Goal: Task Accomplishment & Management: Use online tool/utility

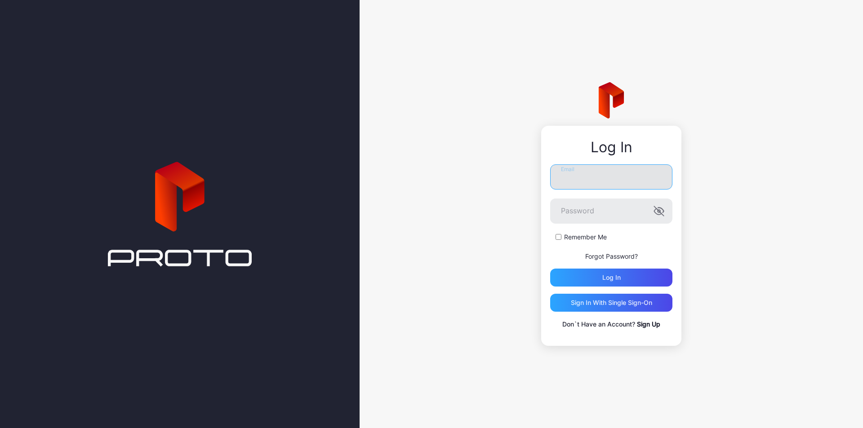
click at [579, 180] on input "Email" at bounding box center [611, 176] width 122 height 25
type input "**********"
click at [607, 279] on div "Log in" at bounding box center [611, 277] width 18 height 7
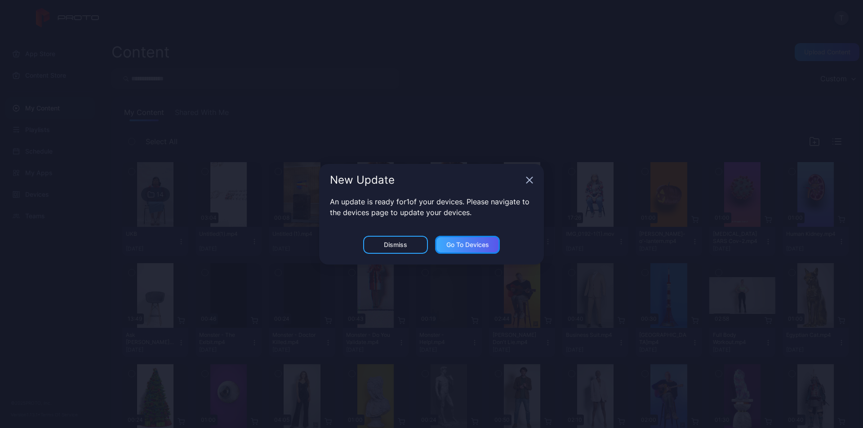
click at [462, 244] on div "Go to devices" at bounding box center [467, 244] width 43 height 7
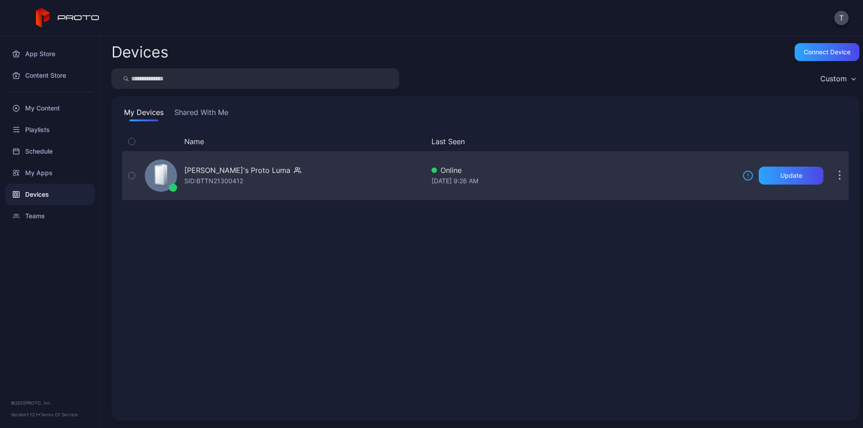
click at [134, 177] on icon "button" at bounding box center [132, 176] width 6 height 10
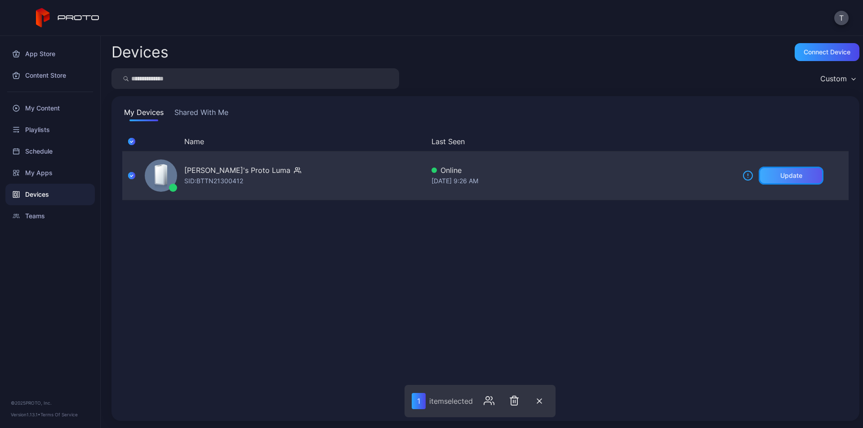
click at [780, 178] on div "Update" at bounding box center [791, 175] width 22 height 7
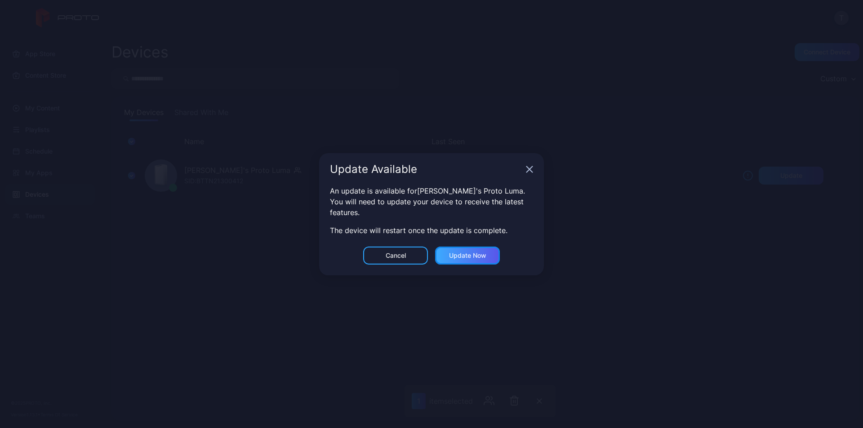
click at [483, 251] on div "Update now" at bounding box center [467, 256] width 65 height 18
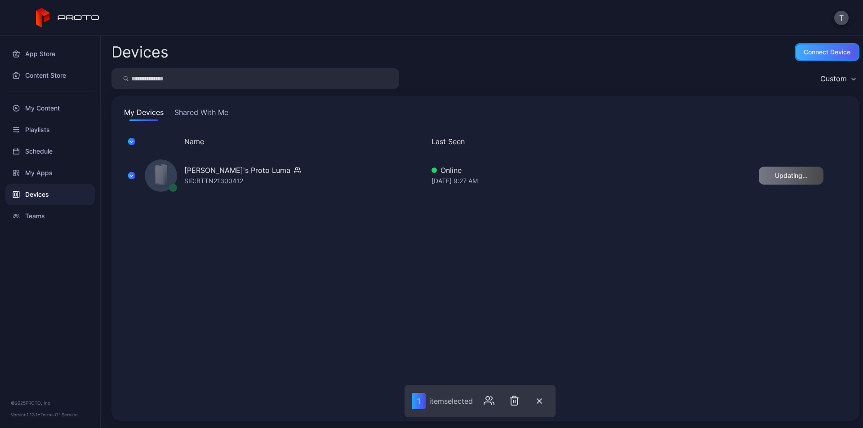
click at [817, 53] on div "Connect device" at bounding box center [826, 52] width 47 height 7
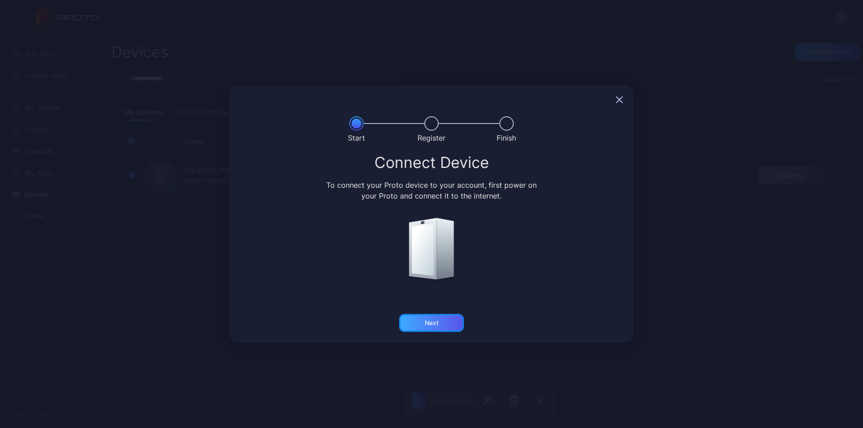
click at [453, 321] on div "Next" at bounding box center [431, 323] width 65 height 18
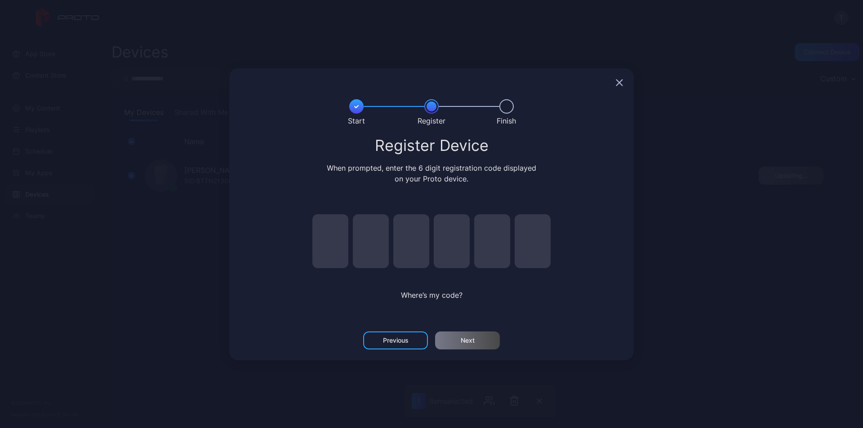
click at [510, 107] on div at bounding box center [506, 106] width 14 height 14
click at [624, 80] on div at bounding box center [431, 82] width 404 height 29
click at [620, 84] on icon "button" at bounding box center [619, 82] width 7 height 7
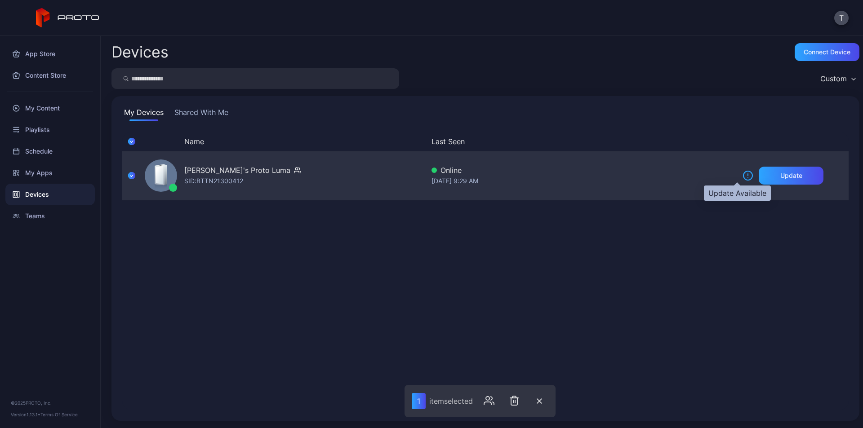
click at [742, 177] on icon at bounding box center [747, 175] width 11 height 11
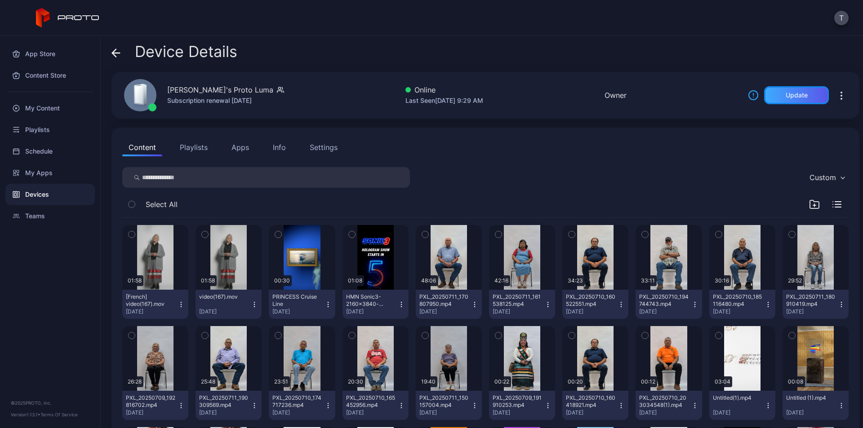
click at [786, 98] on div "Update" at bounding box center [797, 95] width 22 height 7
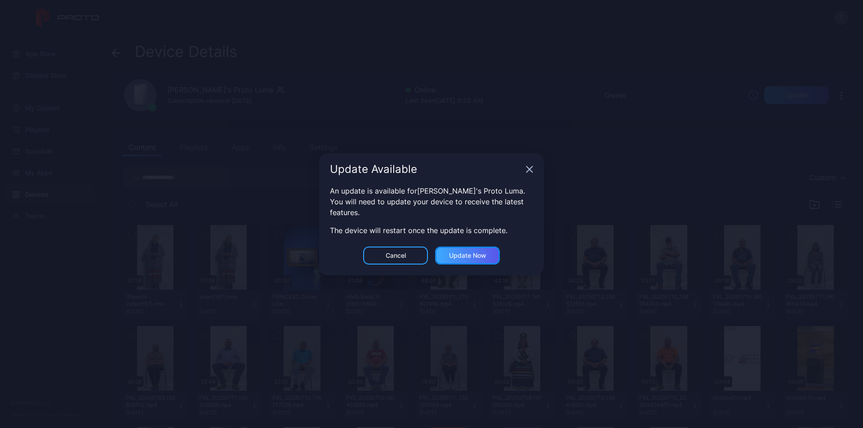
click at [479, 253] on div "Update now" at bounding box center [467, 255] width 37 height 7
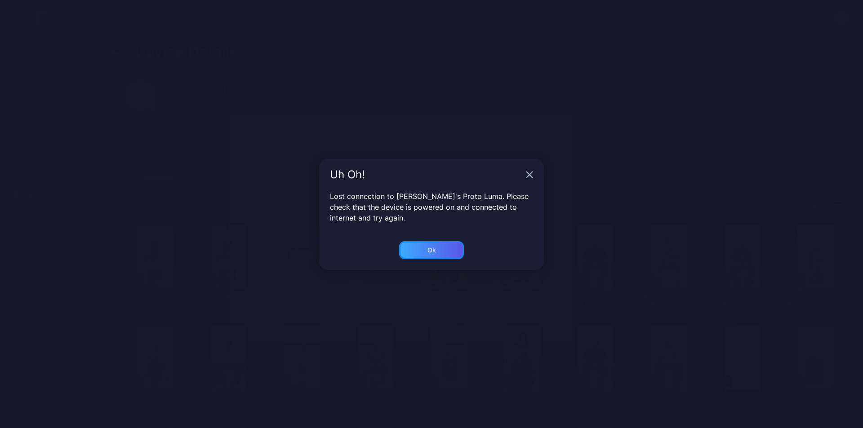
click at [459, 251] on div "Ok" at bounding box center [431, 250] width 65 height 18
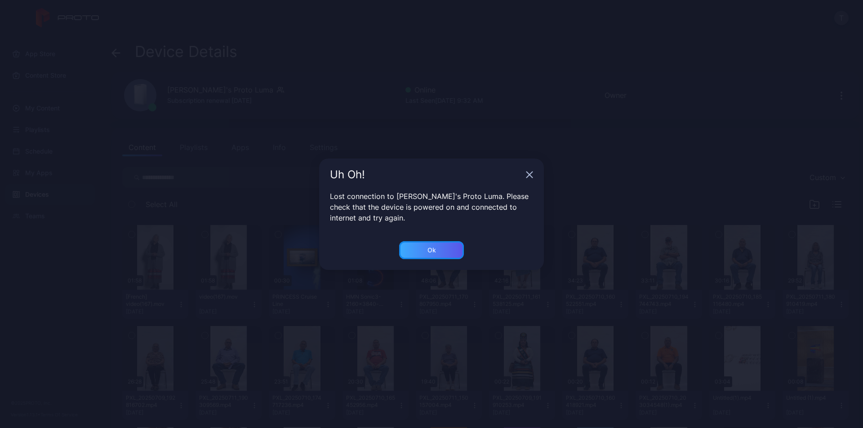
click at [440, 251] on div "Ok" at bounding box center [431, 250] width 65 height 18
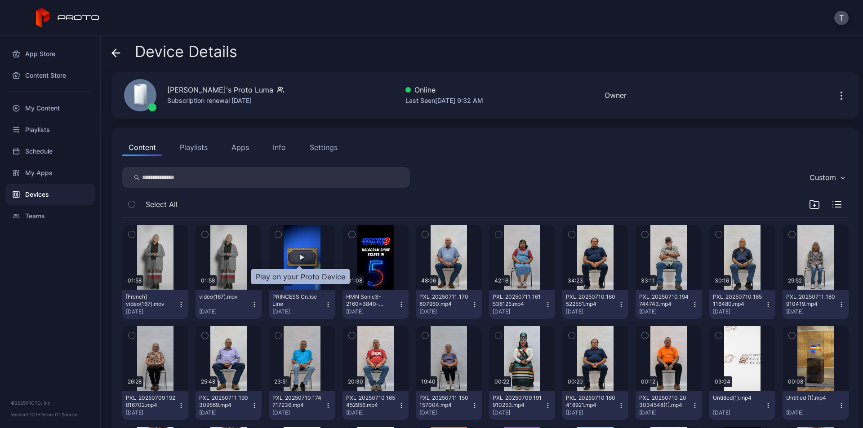
click at [300, 261] on div "button" at bounding box center [302, 257] width 29 height 14
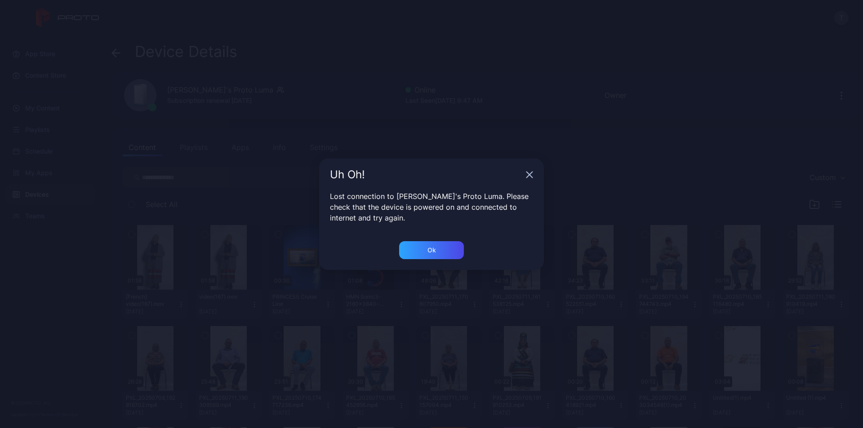
click at [422, 263] on div "Ok" at bounding box center [431, 255] width 225 height 29
click at [423, 254] on div "Ok" at bounding box center [431, 250] width 65 height 18
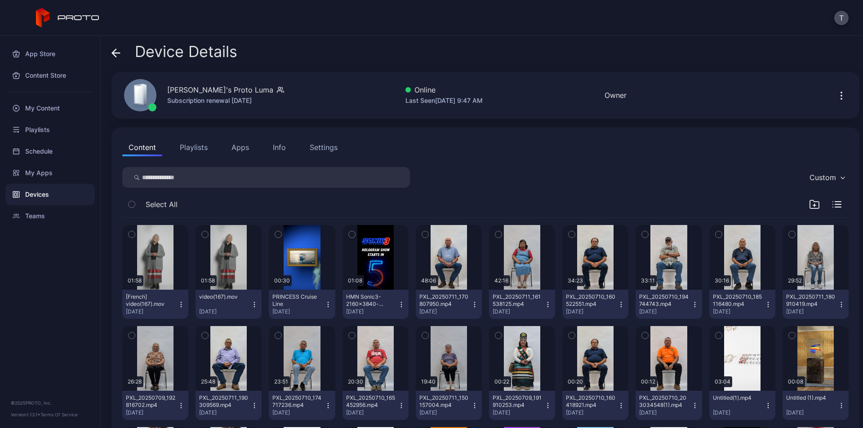
click at [646, 98] on div "[PERSON_NAME]'s Proto Luma Subscription renewal [DATE] Online Last Seen [DATE] …" at bounding box center [485, 95] width 748 height 47
click at [315, 147] on div "Settings" at bounding box center [324, 147] width 28 height 11
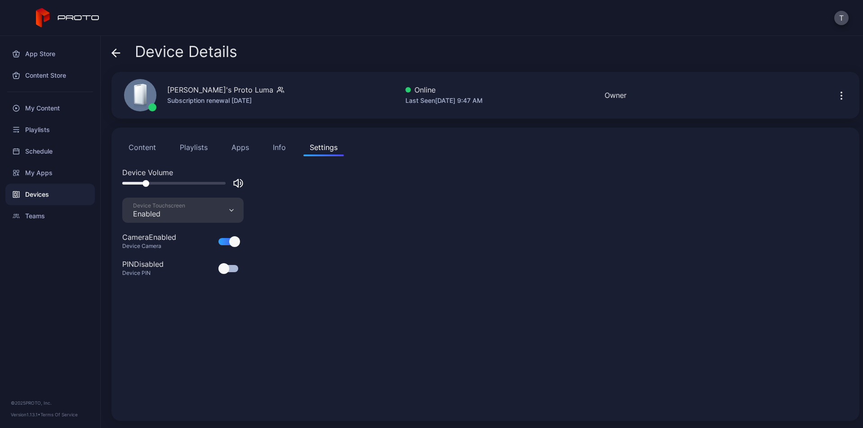
click at [234, 208] on div "Device Touchscreen Enabled" at bounding box center [182, 210] width 121 height 25
click at [389, 222] on div "Device Volume Device Touchscreen Enabled Camera Enabled Device Camera PIN Disab…" at bounding box center [485, 288] width 726 height 243
click at [224, 210] on div "Device Touchscreen Enabled" at bounding box center [182, 210] width 121 height 25
drag, startPoint x: 414, startPoint y: 307, endPoint x: 401, endPoint y: 322, distance: 19.1
click at [408, 319] on div "Device Volume Device Touchscreen Enabled Camera Enabled Device Camera PIN Disab…" at bounding box center [485, 288] width 726 height 243
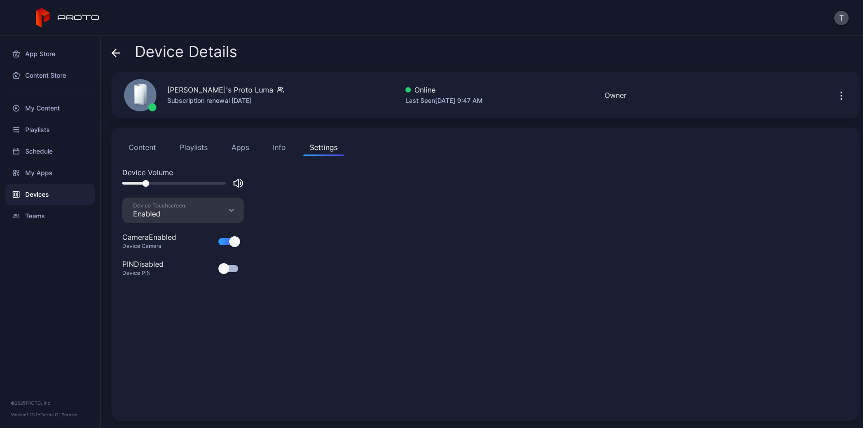
click at [115, 55] on icon at bounding box center [114, 53] width 4 height 8
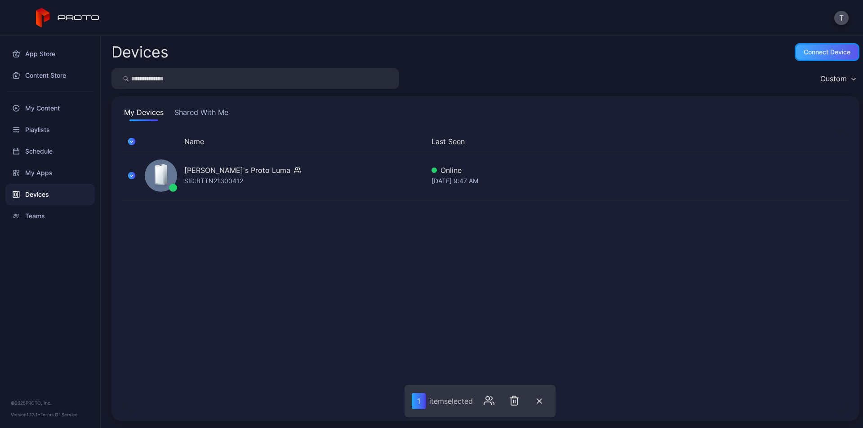
click at [810, 57] on div "Connect device" at bounding box center [827, 52] width 65 height 18
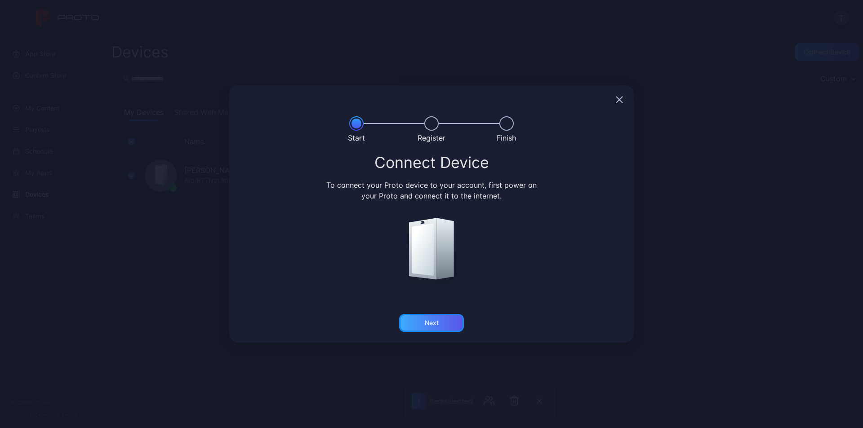
click at [446, 325] on div "Next" at bounding box center [431, 323] width 65 height 18
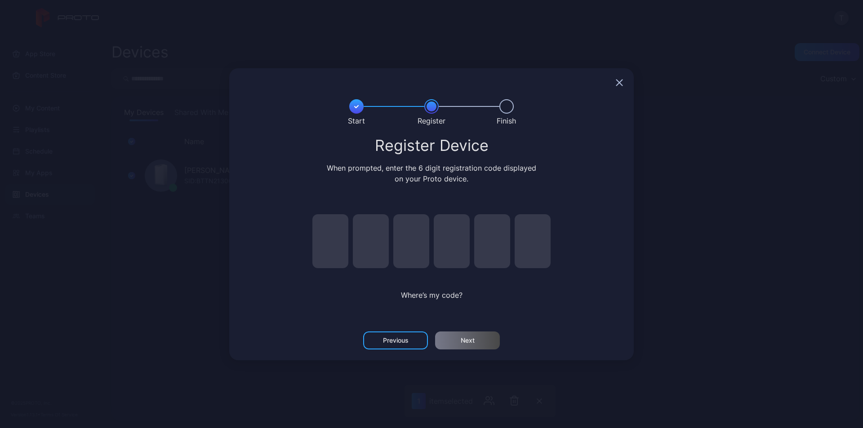
click at [327, 244] on input "pin code 1 of 6" at bounding box center [330, 241] width 36 height 54
type input "*"
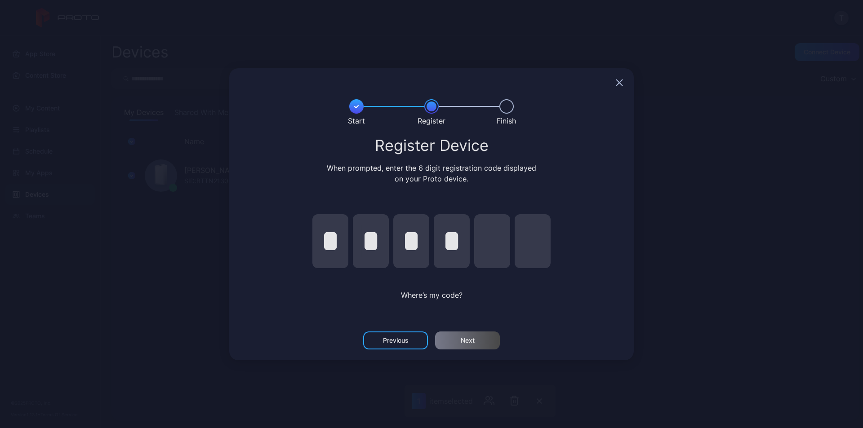
type input "*"
click at [464, 342] on div "Next" at bounding box center [468, 340] width 14 height 7
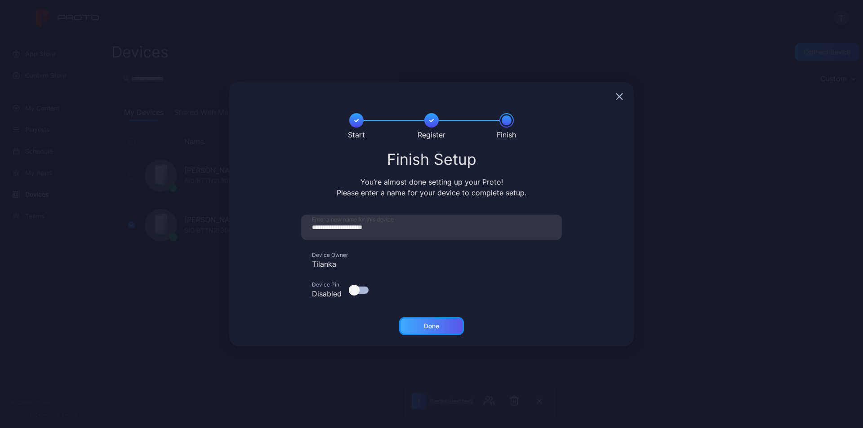
click at [438, 331] on div "Done" at bounding box center [431, 326] width 65 height 18
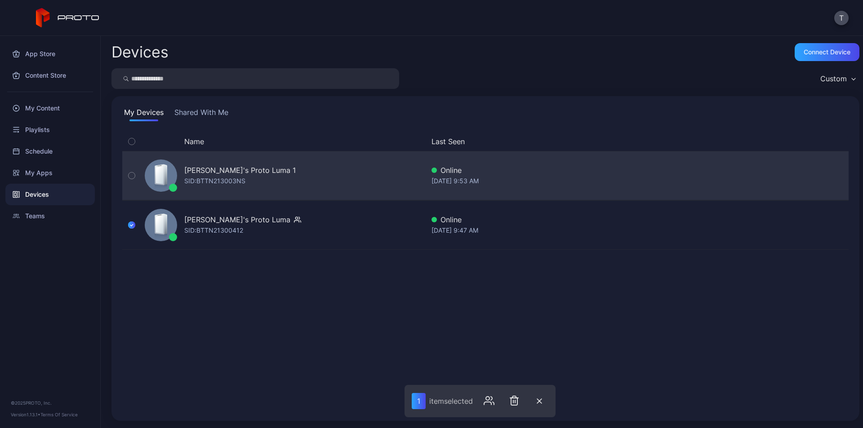
click at [129, 173] on icon "button" at bounding box center [132, 176] width 6 height 10
click at [202, 170] on div "[PERSON_NAME]'s Proto Luma 1" at bounding box center [239, 170] width 111 height 11
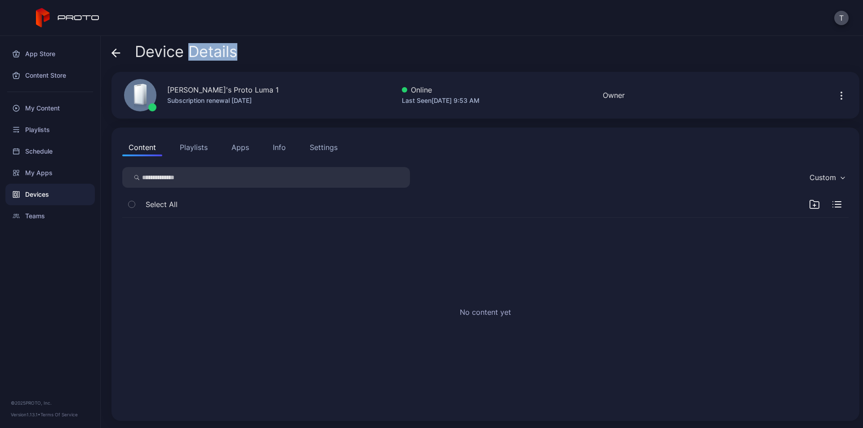
click at [188, 148] on button "Playlists" at bounding box center [193, 147] width 40 height 18
click at [143, 150] on button "Content" at bounding box center [142, 147] width 40 height 18
click at [193, 148] on button "Playlists" at bounding box center [193, 147] width 40 height 18
drag, startPoint x: 239, startPoint y: 150, endPoint x: 245, endPoint y: 149, distance: 6.4
click at [240, 150] on button "Apps" at bounding box center [240, 147] width 30 height 18
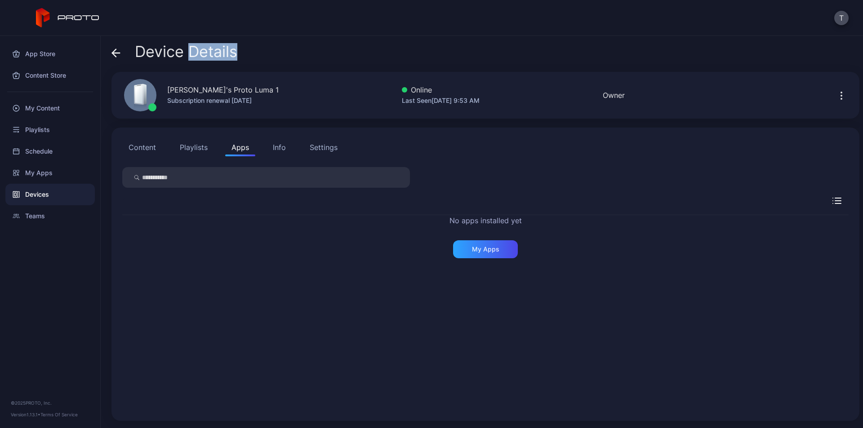
click at [273, 148] on div "Info" at bounding box center [279, 147] width 13 height 11
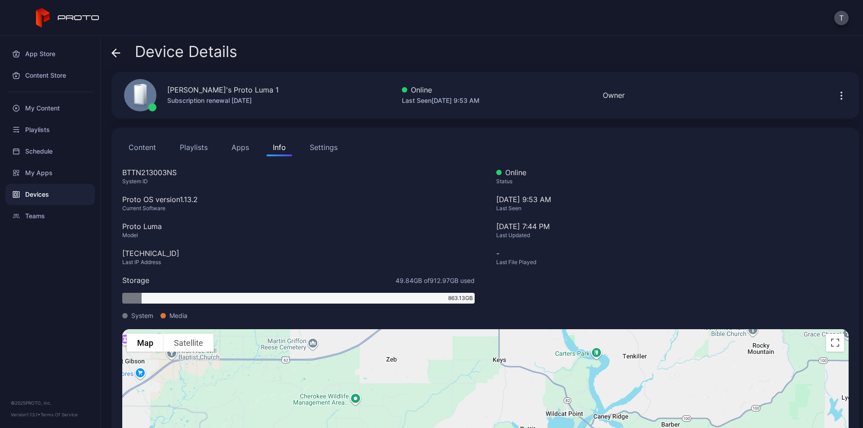
drag, startPoint x: 494, startPoint y: 344, endPoint x: 493, endPoint y: 371, distance: 27.4
click at [493, 371] on div "To activate drag with keyboard, press Alt + Enter. Once in keyboard drag state,…" at bounding box center [485, 409] width 726 height 161
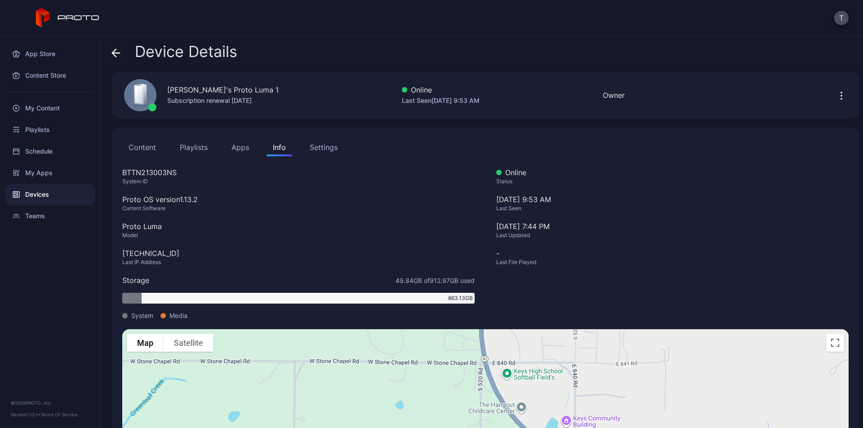
click at [121, 49] on div "Device Details" at bounding box center [174, 54] width 126 height 22
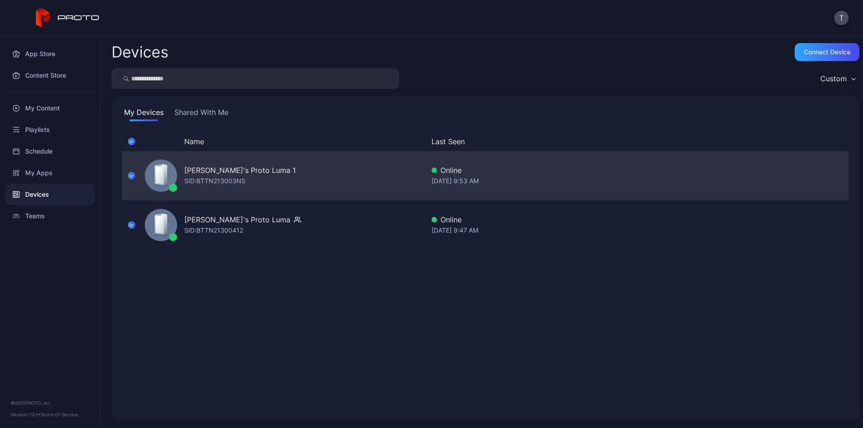
click at [236, 170] on div "[PERSON_NAME]'s Proto Luma 1" at bounding box center [239, 170] width 111 height 11
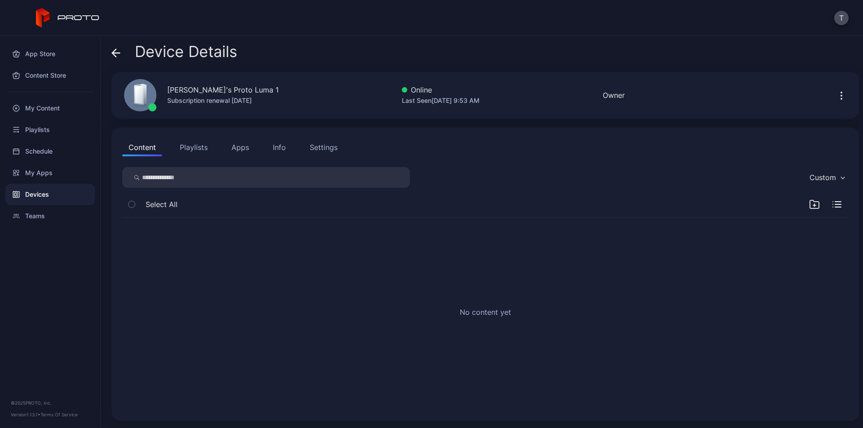
click at [115, 53] on icon at bounding box center [116, 53] width 8 height 0
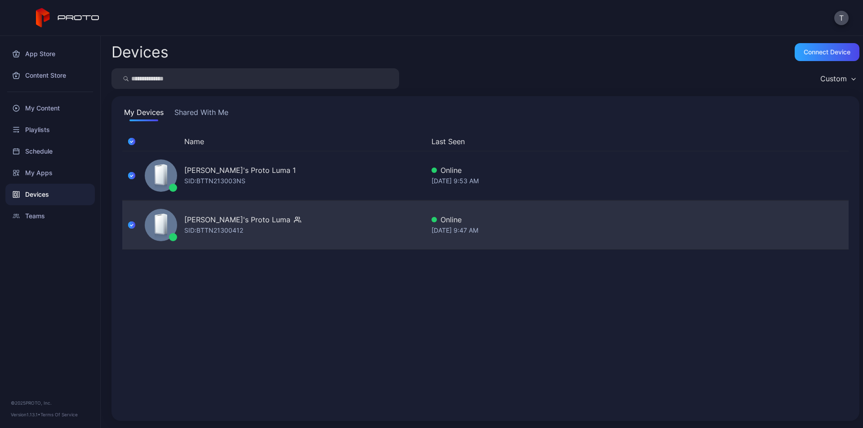
click at [266, 228] on div "[PERSON_NAME]'s Proto [PERSON_NAME]: BTTN21300412" at bounding box center [282, 225] width 283 height 45
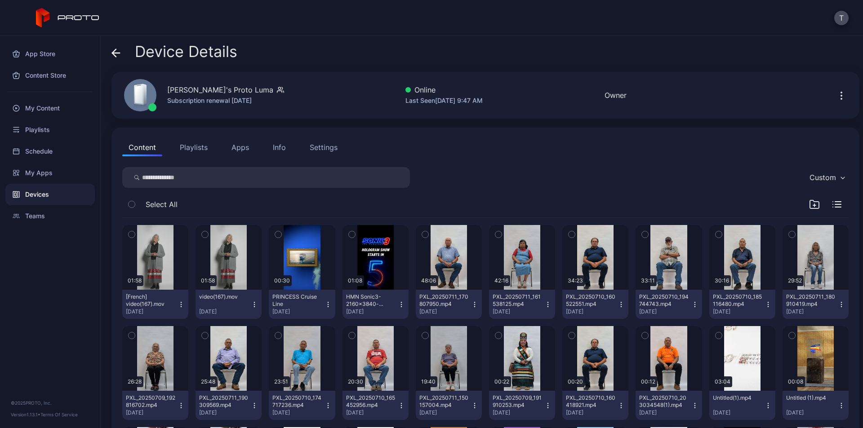
click at [133, 234] on icon "button" at bounding box center [132, 235] width 6 height 10
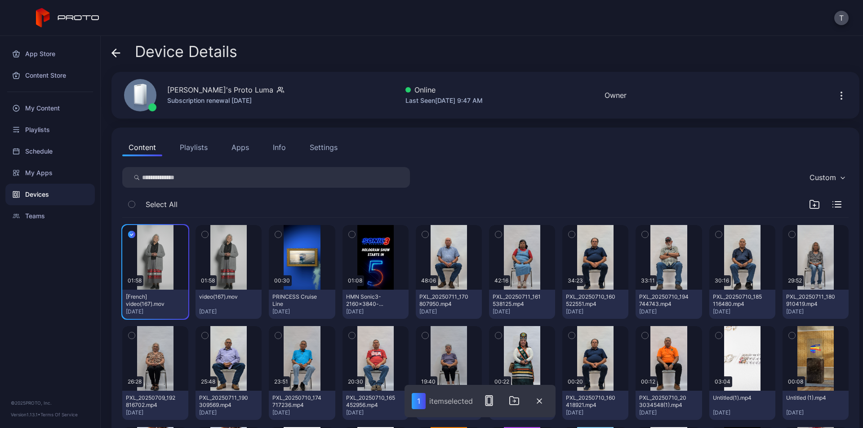
drag, startPoint x: 161, startPoint y: 284, endPoint x: 170, endPoint y: 324, distance: 41.0
click at [129, 235] on icon "button" at bounding box center [131, 235] width 7 height 10
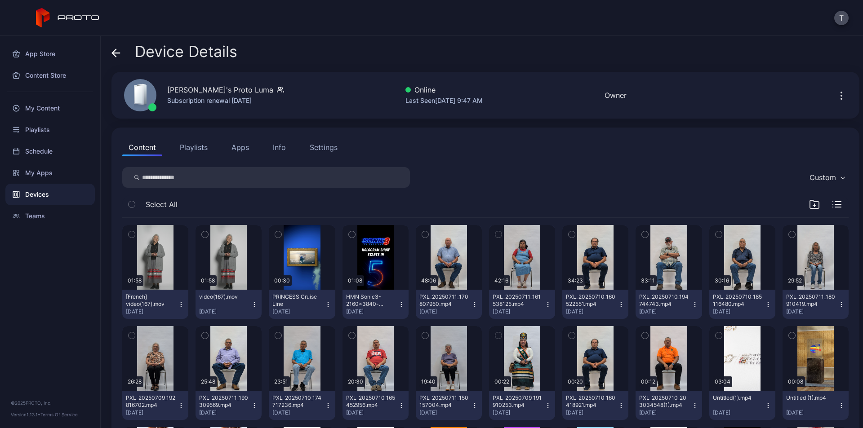
click at [182, 306] on icon "button" at bounding box center [181, 304] width 7 height 7
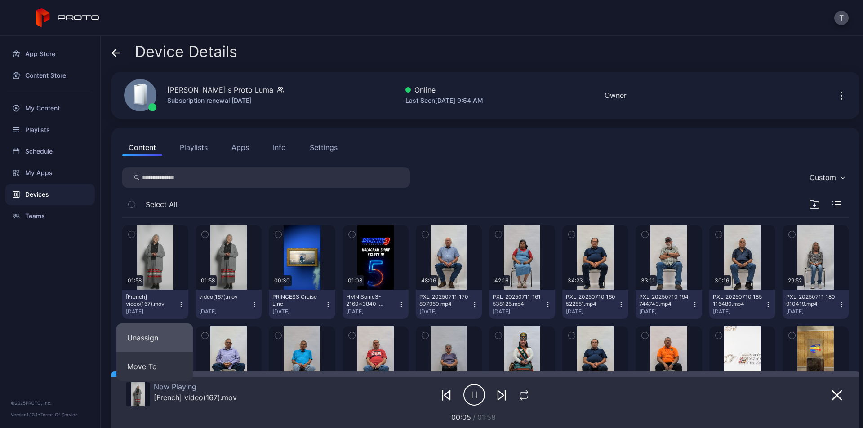
click at [163, 345] on button "Unassign" at bounding box center [154, 338] width 76 height 29
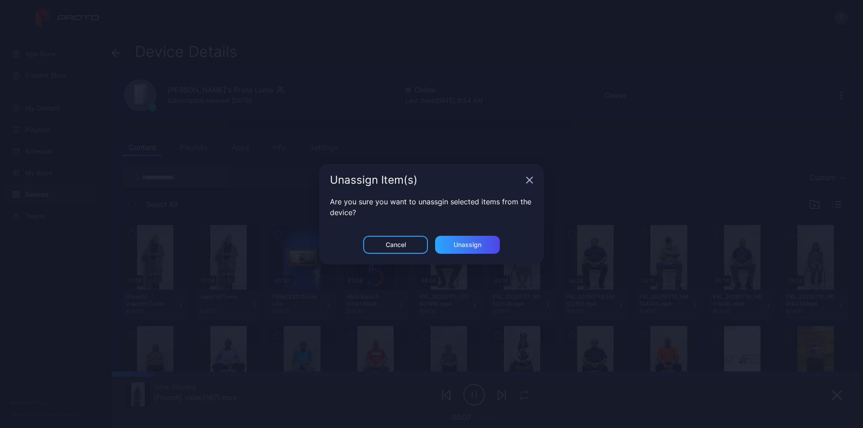
click at [526, 184] on div "Unassign Item(s)" at bounding box center [431, 180] width 225 height 32
click at [530, 182] on icon "button" at bounding box center [529, 180] width 7 height 7
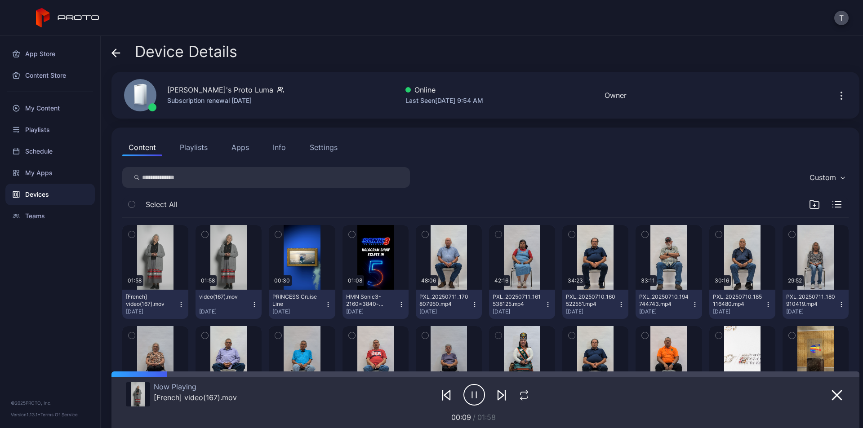
click at [179, 306] on icon "button" at bounding box center [181, 304] width 7 height 7
click at [171, 368] on button "Move To" at bounding box center [154, 366] width 76 height 29
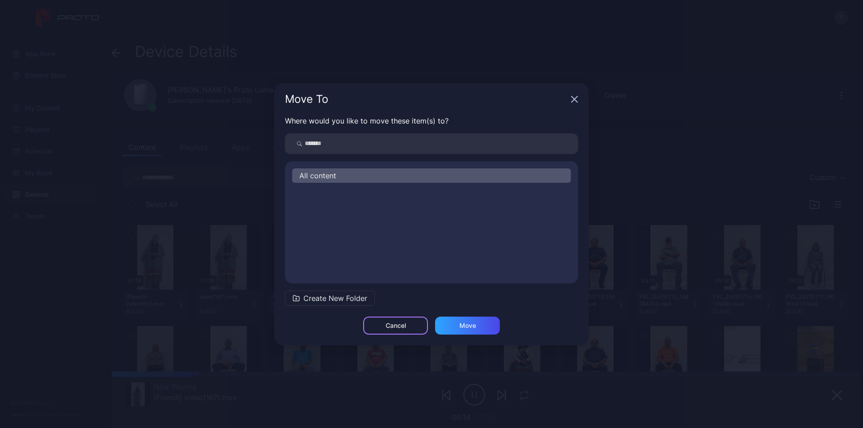
click at [397, 328] on div "Cancel" at bounding box center [396, 325] width 20 height 7
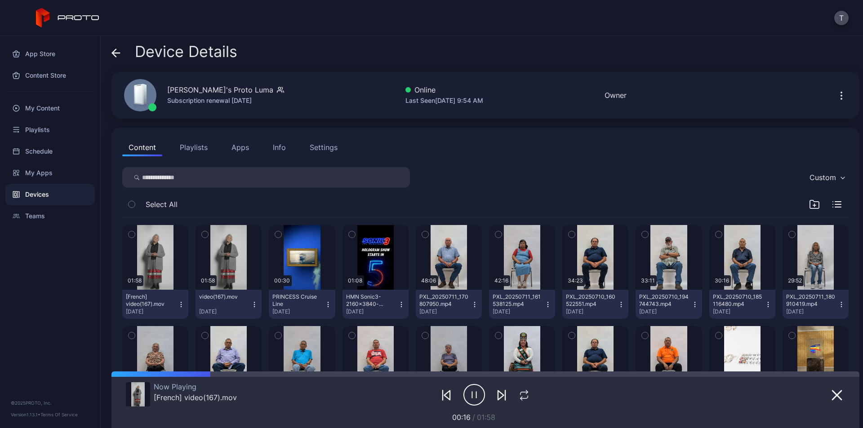
click at [398, 302] on icon "button" at bounding box center [401, 304] width 7 height 7
click at [385, 363] on button "Move To" at bounding box center [371, 366] width 76 height 29
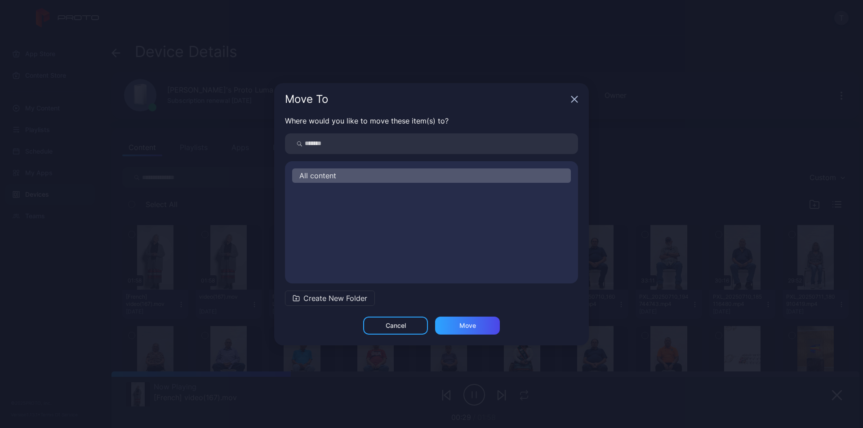
click at [327, 174] on span "All content" at bounding box center [317, 175] width 37 height 11
click at [303, 179] on span "All content" at bounding box center [317, 175] width 37 height 11
click at [303, 178] on span "All content" at bounding box center [317, 175] width 37 height 11
click at [398, 334] on div "Cancel" at bounding box center [395, 326] width 65 height 18
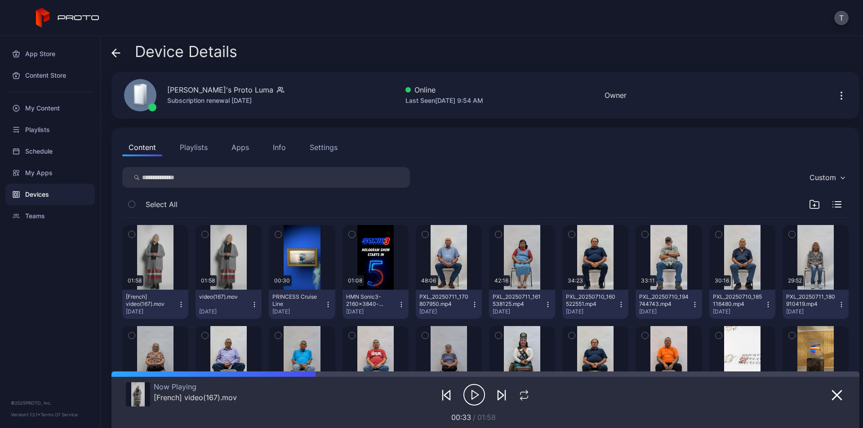
click at [188, 151] on button "Playlists" at bounding box center [193, 147] width 40 height 18
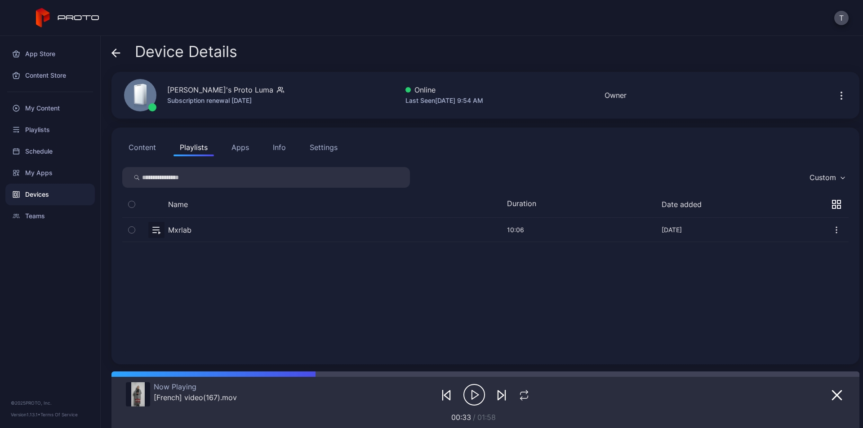
click at [146, 142] on button "Content" at bounding box center [142, 147] width 40 height 18
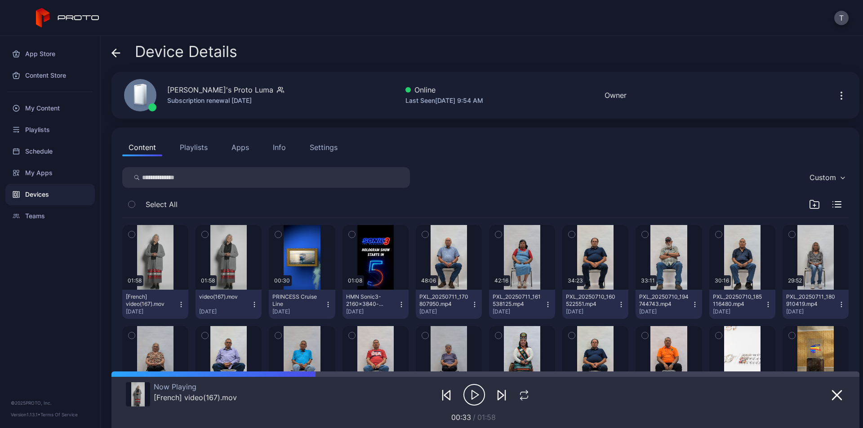
click at [122, 54] on div "Device Details" at bounding box center [174, 54] width 126 height 22
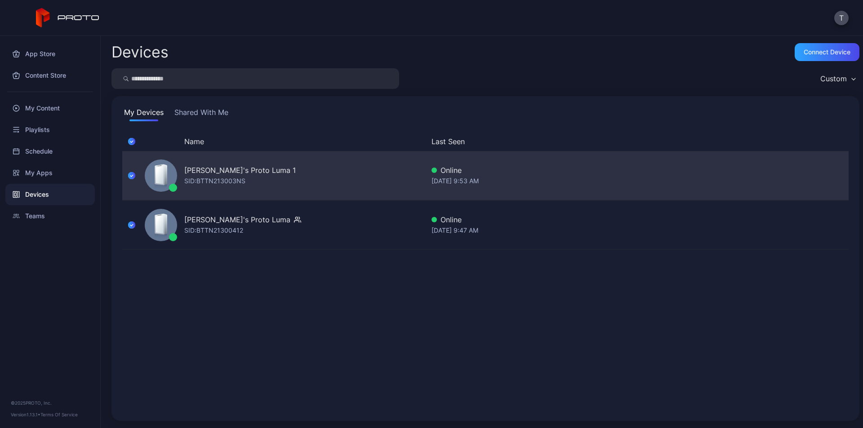
click at [228, 166] on div "[PERSON_NAME]'s Proto Luma 1" at bounding box center [239, 170] width 111 height 11
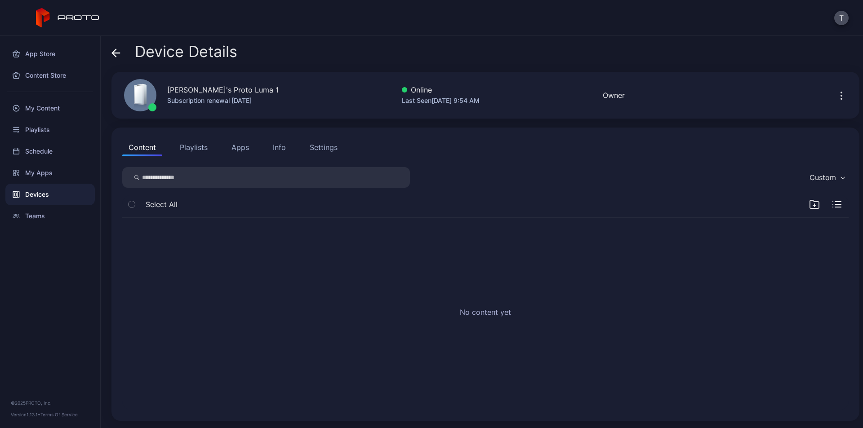
click at [183, 178] on input "search" at bounding box center [266, 177] width 288 height 21
click at [211, 178] on input "search" at bounding box center [266, 177] width 288 height 21
click at [326, 151] on div "Settings" at bounding box center [324, 147] width 28 height 11
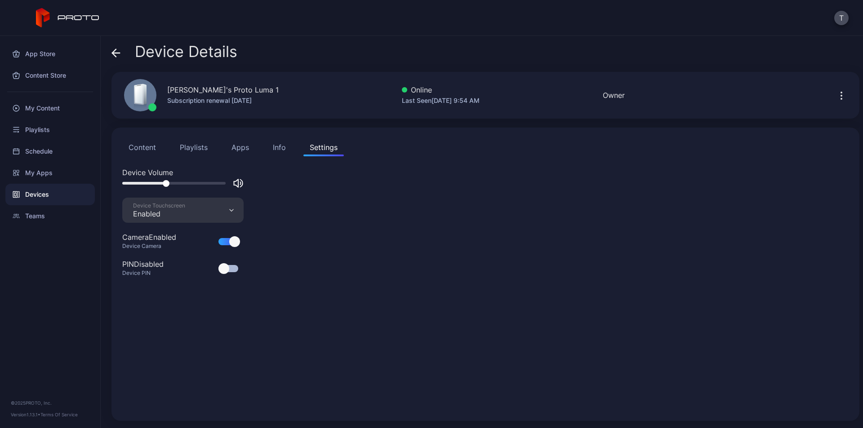
click at [249, 147] on button "Apps" at bounding box center [240, 147] width 30 height 18
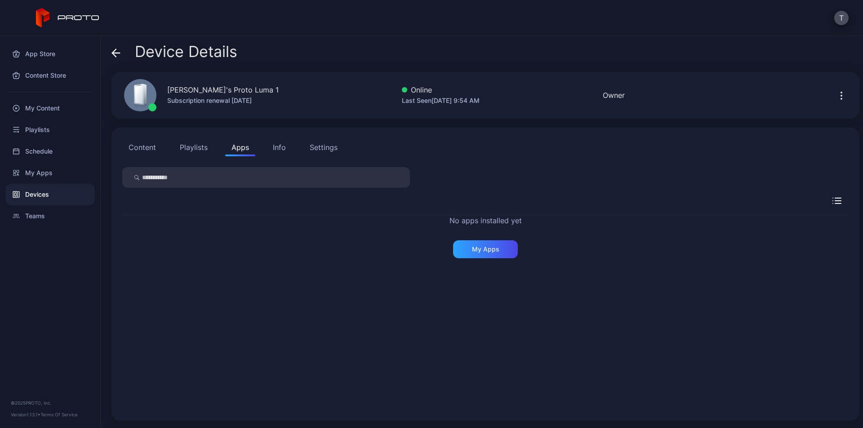
click at [280, 150] on div "Info" at bounding box center [279, 147] width 13 height 11
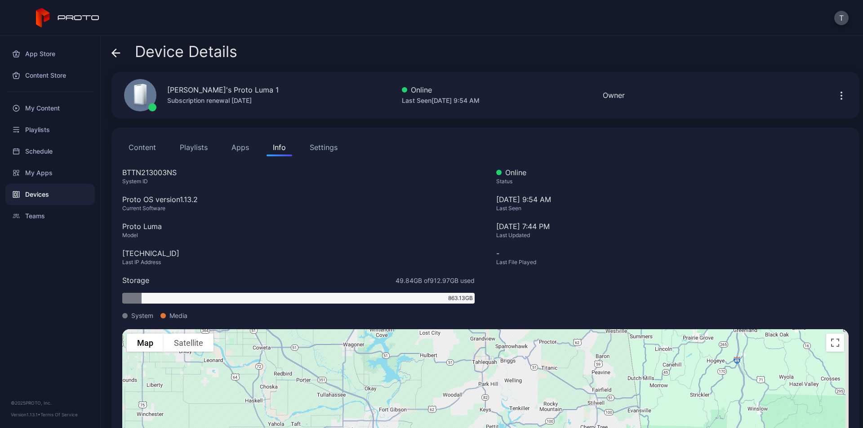
click at [197, 151] on button "Playlists" at bounding box center [193, 147] width 40 height 18
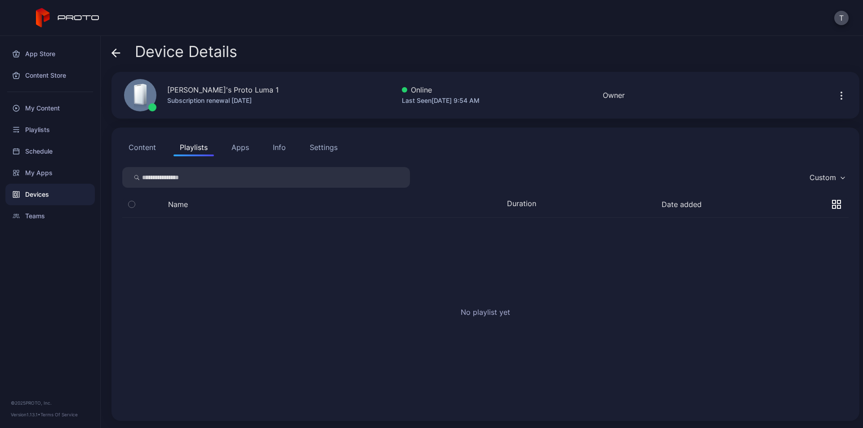
click at [151, 150] on button "Content" at bounding box center [142, 147] width 40 height 18
click at [242, 153] on button "Apps" at bounding box center [240, 147] width 30 height 18
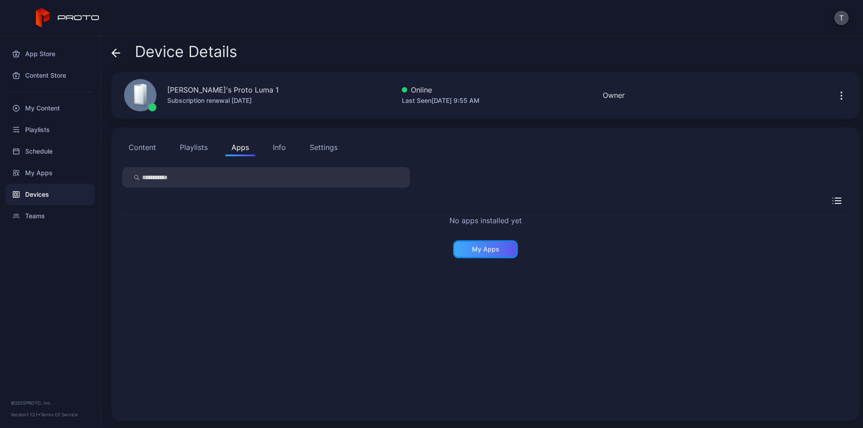
click at [477, 250] on div "My Apps" at bounding box center [485, 249] width 27 height 7
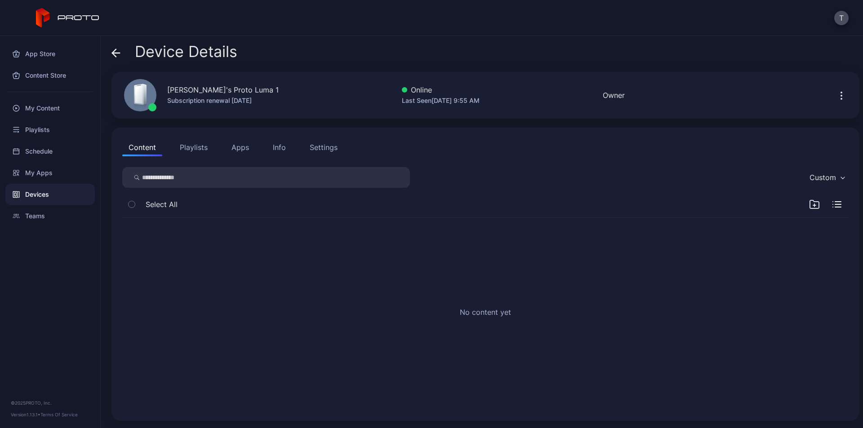
click at [483, 311] on h2 "No content yet" at bounding box center [485, 312] width 51 height 11
click at [167, 203] on span "Select All" at bounding box center [162, 204] width 32 height 11
click at [135, 204] on div "button" at bounding box center [131, 204] width 7 height 7
click at [155, 183] on input "search" at bounding box center [266, 177] width 288 height 21
click at [43, 110] on div "My Content" at bounding box center [49, 109] width 89 height 22
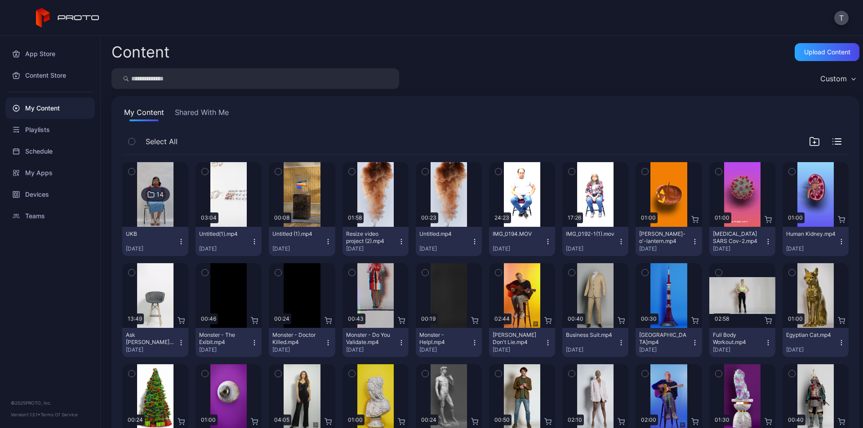
click at [209, 117] on button "Shared With Me" at bounding box center [202, 114] width 58 height 14
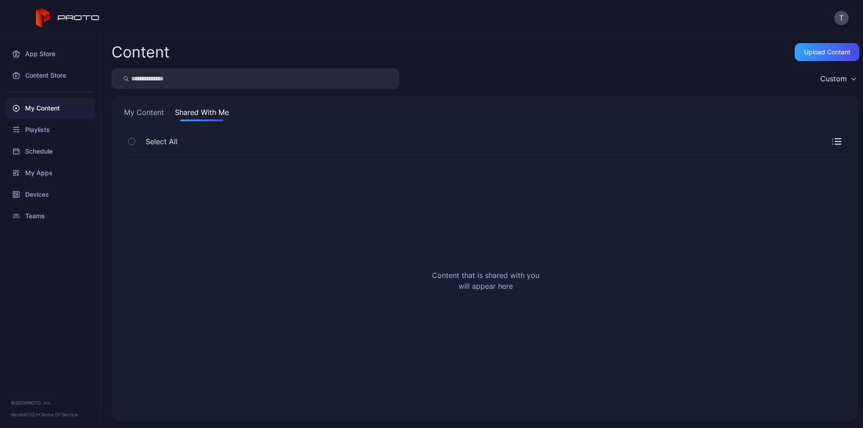
click at [147, 115] on button "My Content" at bounding box center [144, 114] width 44 height 14
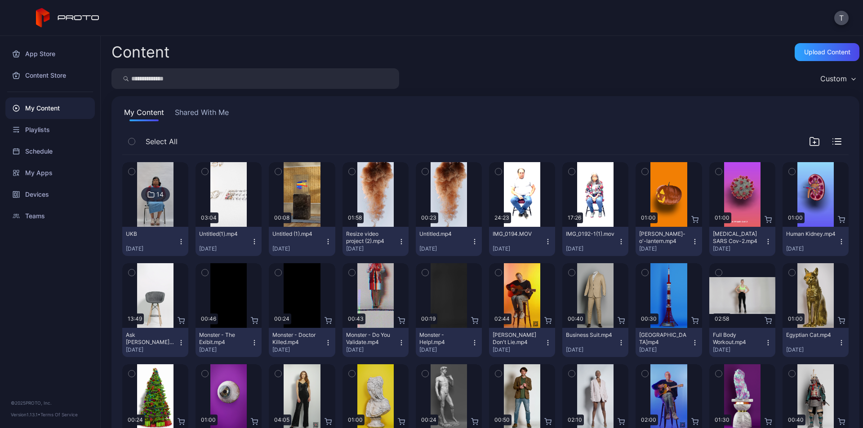
click at [154, 199] on div "14" at bounding box center [155, 194] width 29 height 14
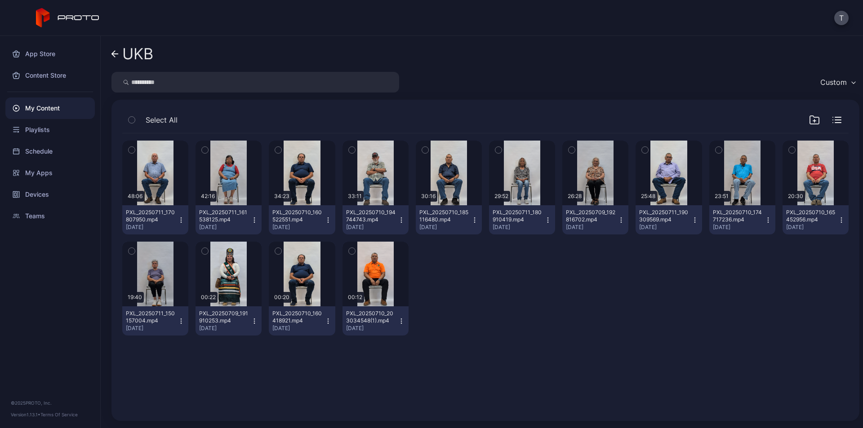
click at [349, 251] on icon "button" at bounding box center [352, 251] width 6 height 10
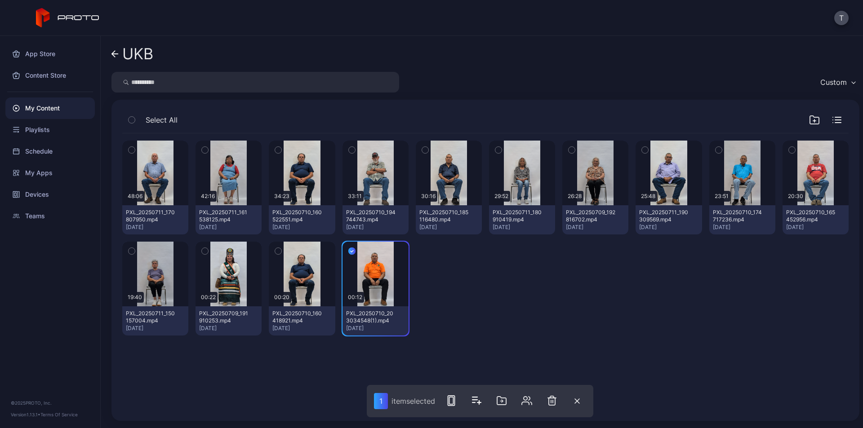
click at [450, 339] on div "Preview 48:06 PXL_20250711_170807950.mp4 [DATE] Preview 42:16 PXL_20250711_1615…" at bounding box center [485, 237] width 726 height 209
click at [348, 252] on icon "button" at bounding box center [351, 251] width 7 height 10
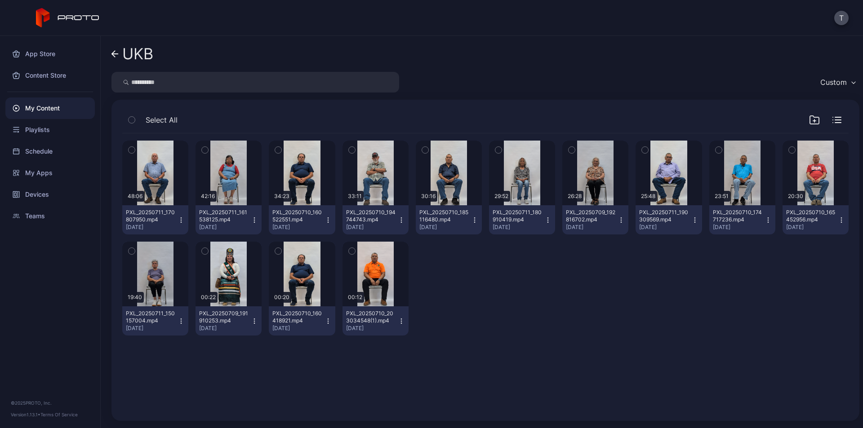
click at [398, 321] on icon "button" at bounding box center [401, 321] width 7 height 7
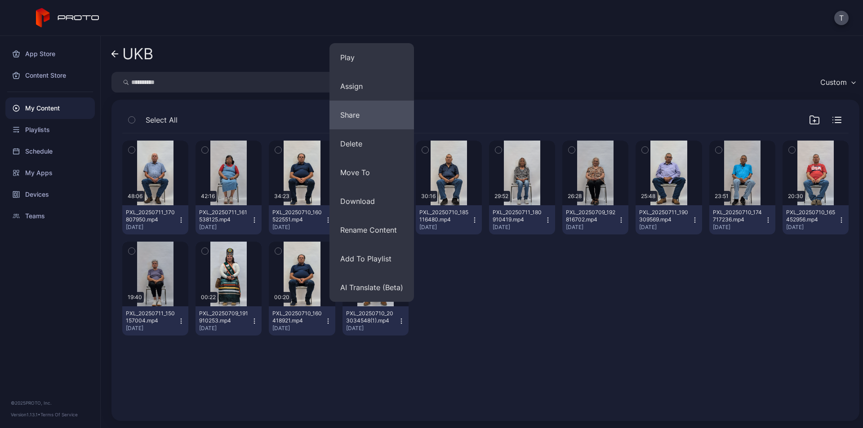
click at [377, 113] on button "Share" at bounding box center [371, 115] width 84 height 29
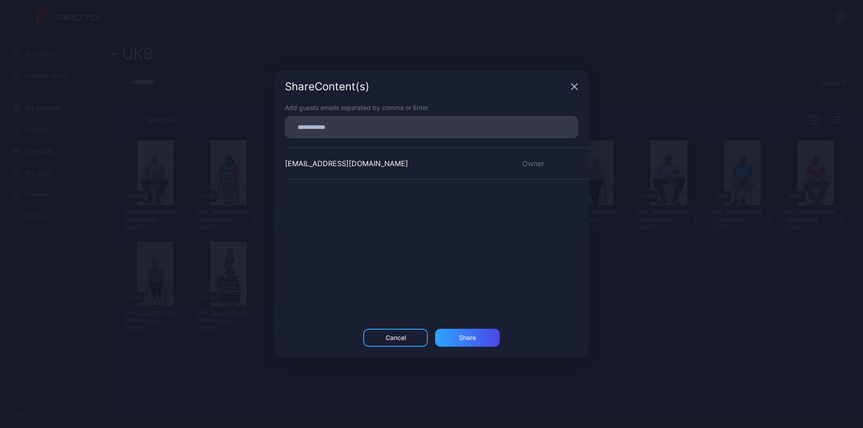
click at [336, 129] on input at bounding box center [431, 127] width 282 height 12
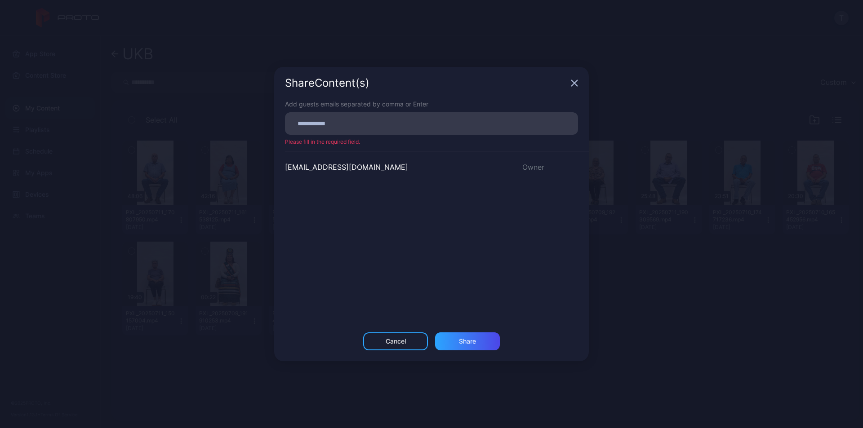
click at [572, 84] on icon "button" at bounding box center [574, 83] width 7 height 7
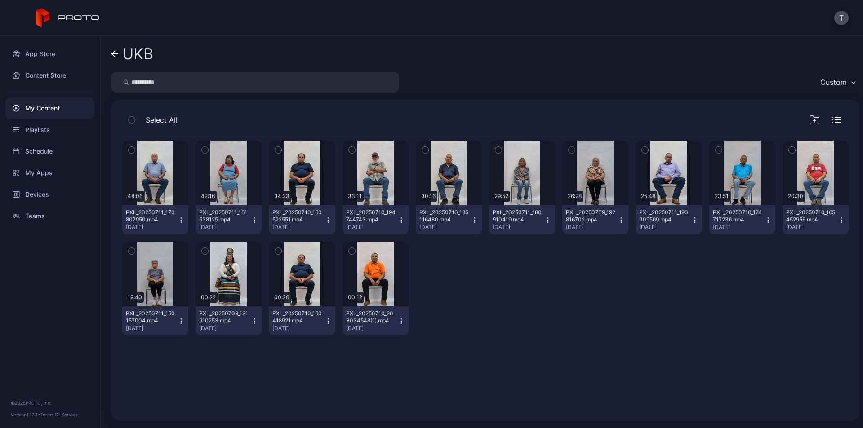
click at [349, 254] on icon "button" at bounding box center [352, 251] width 6 height 10
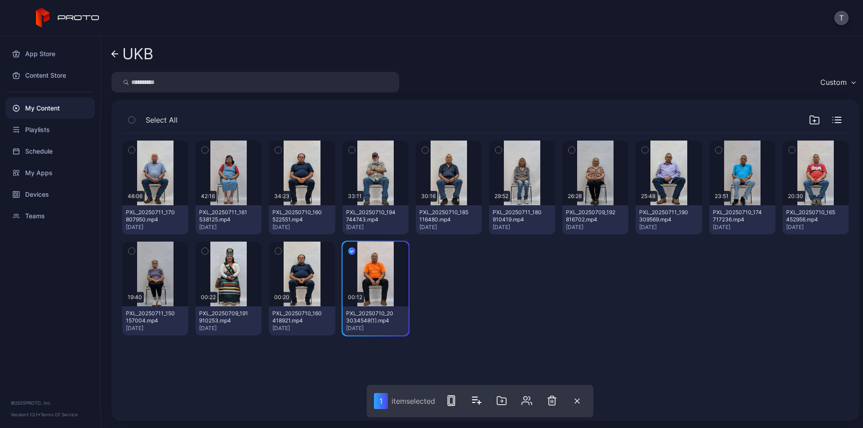
click at [348, 249] on icon "button" at bounding box center [351, 251] width 7 height 10
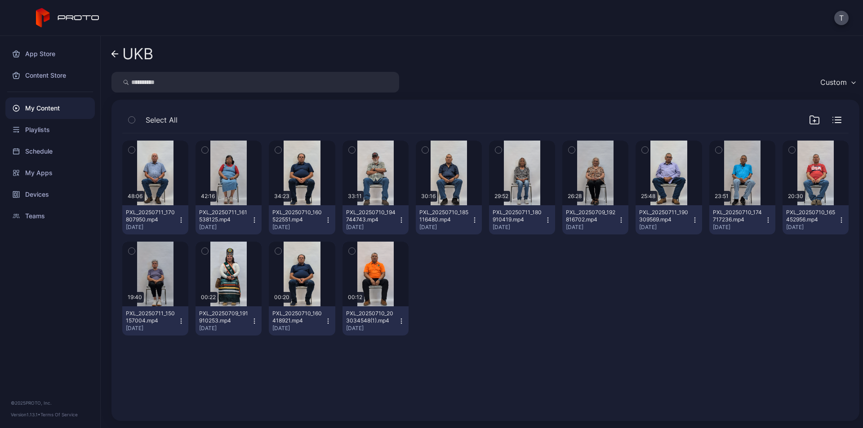
click at [398, 320] on icon "button" at bounding box center [401, 321] width 7 height 7
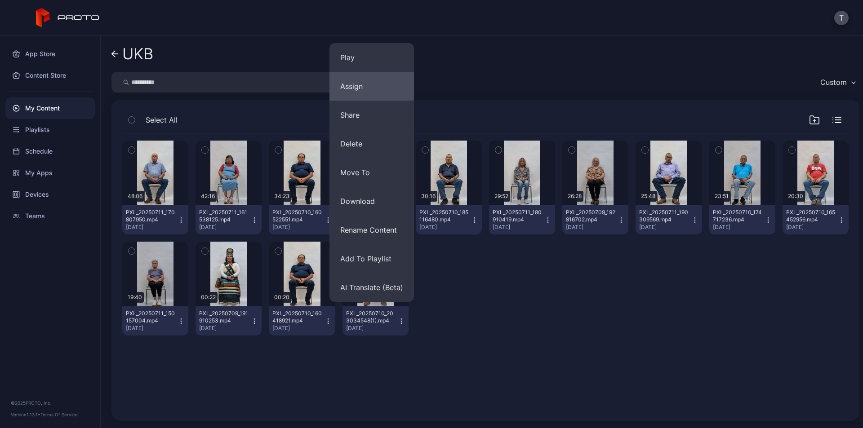
drag, startPoint x: 381, startPoint y: 181, endPoint x: 376, endPoint y: 85, distance: 96.3
click at [376, 85] on div "Play Assign Share Delete Move To Download Rename Content Add To Playlist AI Tra…" at bounding box center [371, 172] width 84 height 259
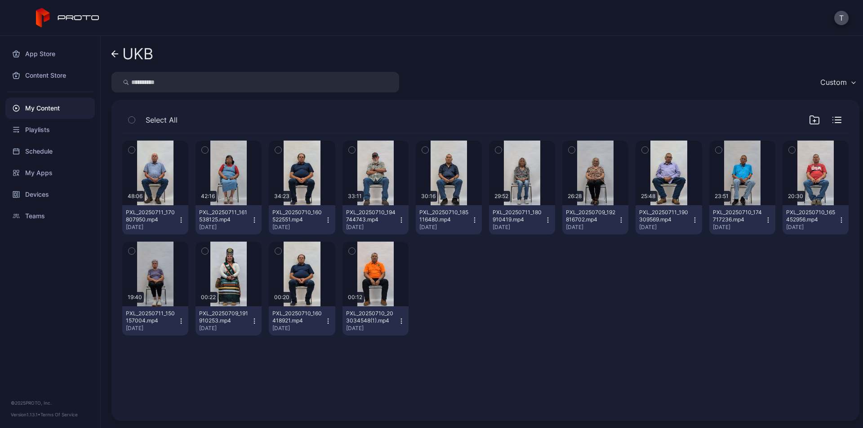
click at [401, 323] on icon "button" at bounding box center [401, 323] width 0 height 0
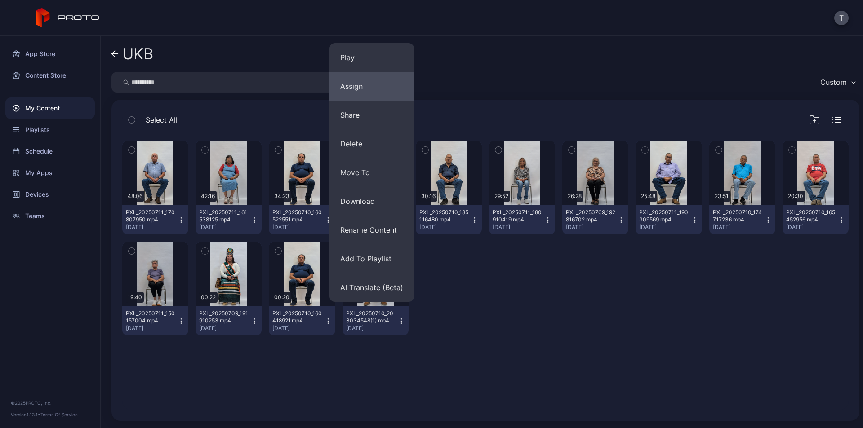
click at [357, 87] on button "Assign" at bounding box center [371, 86] width 84 height 29
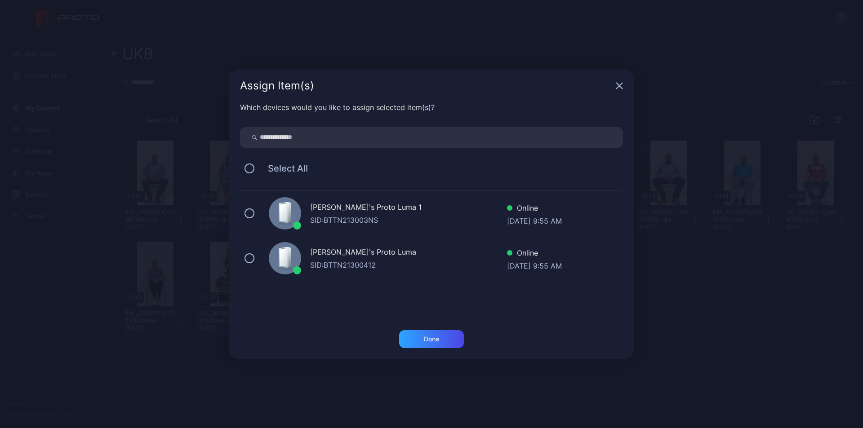
click at [244, 207] on div "[PERSON_NAME]'s Proto Luma 1 SID: BTTN213003NS Online [DATE] 9:55 AM" at bounding box center [437, 213] width 394 height 45
click at [437, 342] on div "Done" at bounding box center [431, 339] width 15 height 7
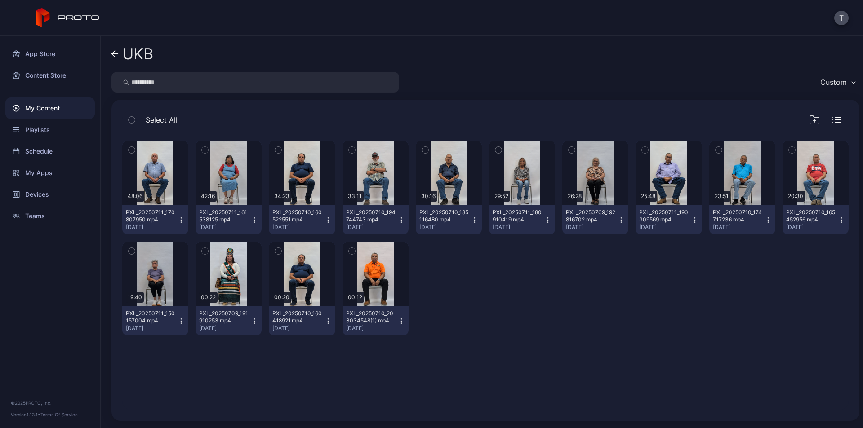
click at [116, 53] on icon at bounding box center [114, 54] width 7 height 8
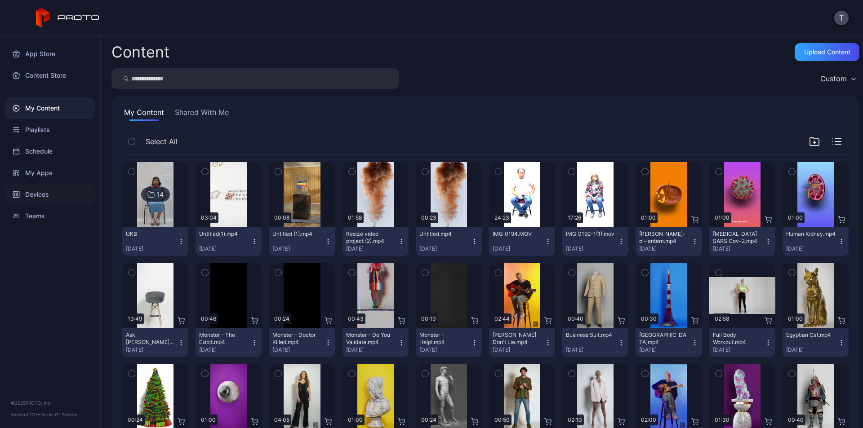
click at [41, 199] on div "Devices" at bounding box center [49, 195] width 89 height 22
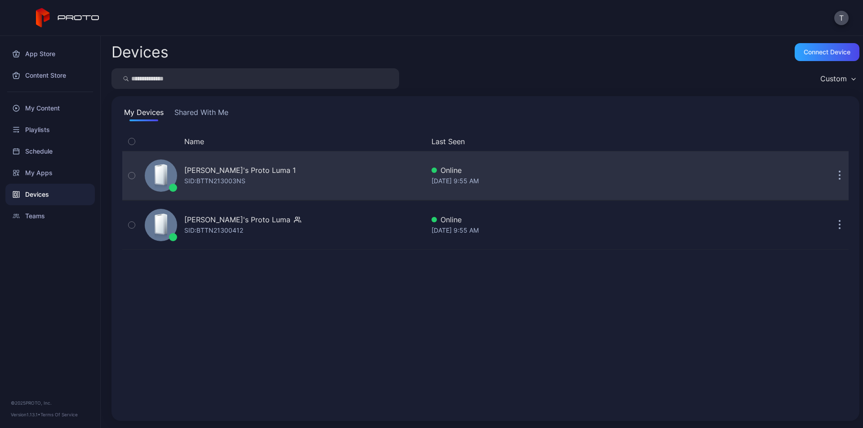
click at [232, 175] on div "[PERSON_NAME]'s Proto Luma 1" at bounding box center [239, 170] width 111 height 11
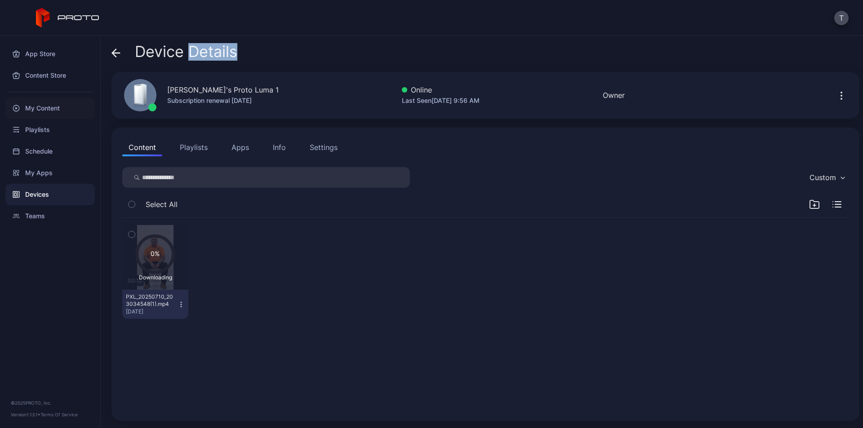
click at [42, 106] on div "My Content" at bounding box center [49, 109] width 89 height 22
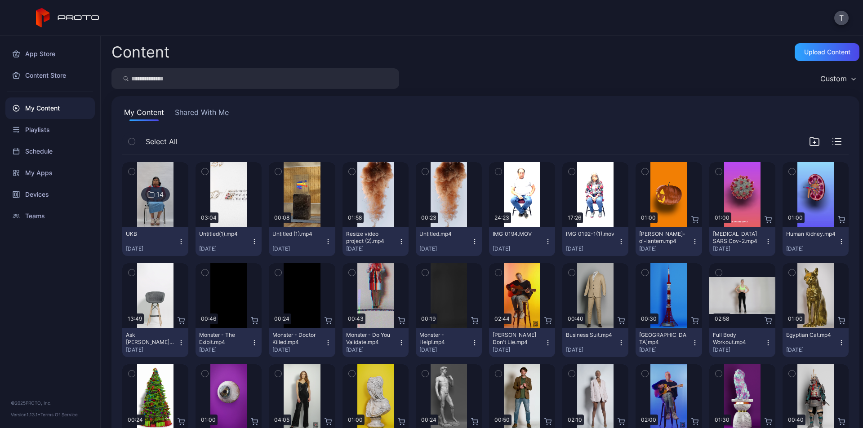
click at [206, 114] on button "Shared With Me" at bounding box center [202, 114] width 58 height 14
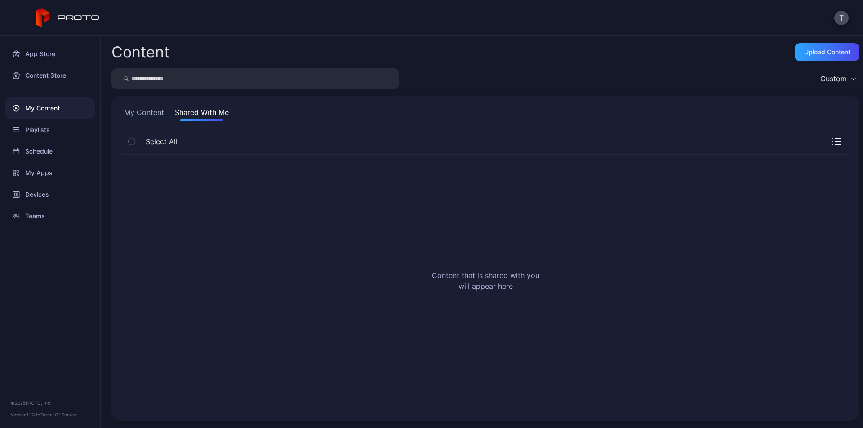
click at [147, 117] on button "My Content" at bounding box center [144, 114] width 44 height 14
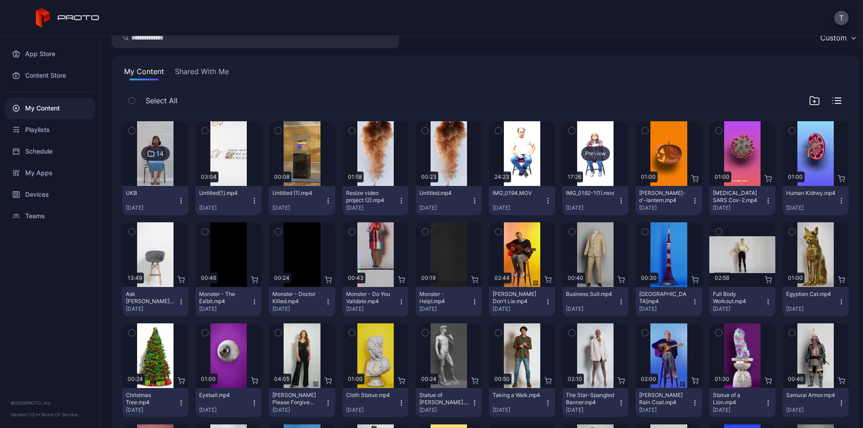
scroll to position [90, 0]
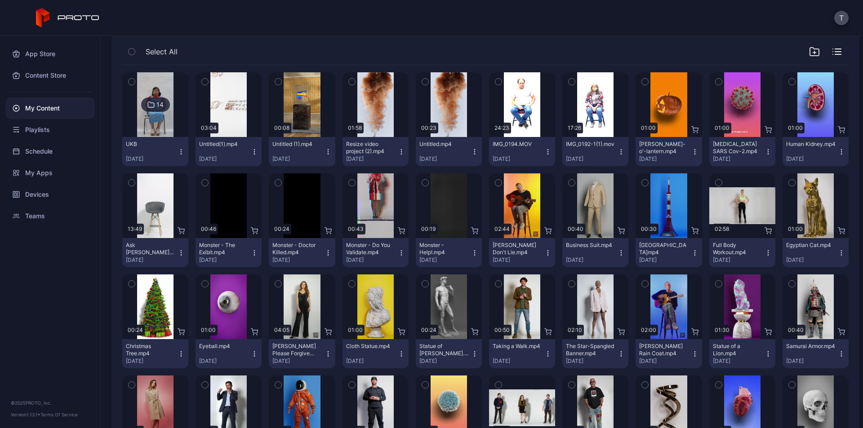
click at [146, 86] on img at bounding box center [155, 104] width 36 height 65
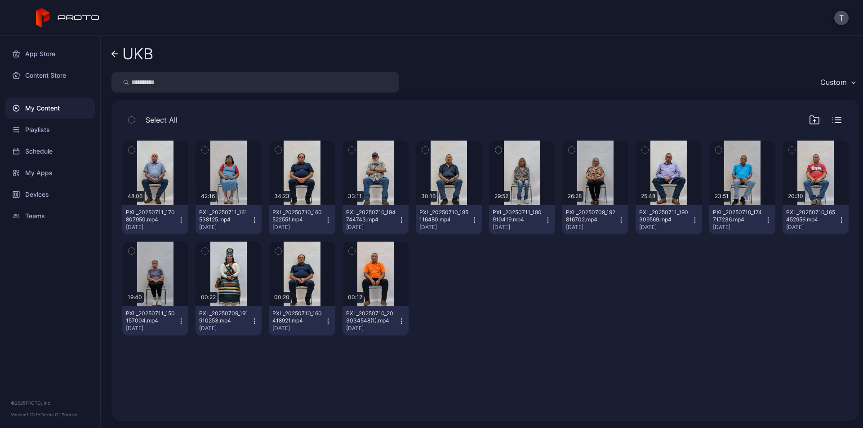
click at [251, 322] on icon "button" at bounding box center [254, 321] width 7 height 7
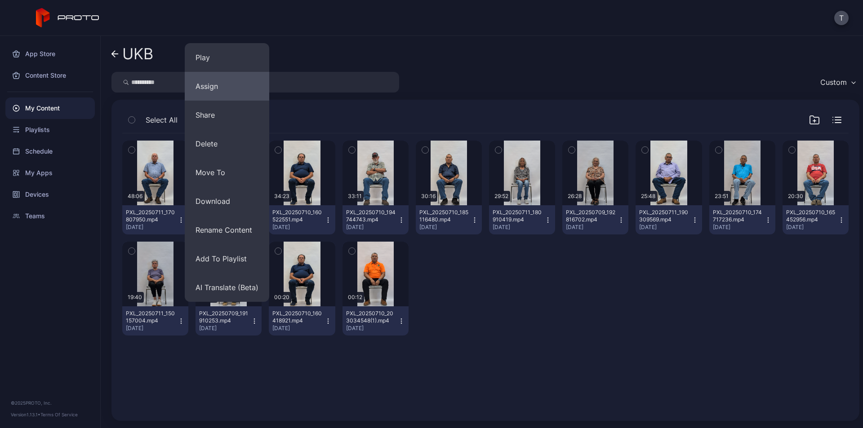
click at [224, 84] on button "Assign" at bounding box center [227, 86] width 84 height 29
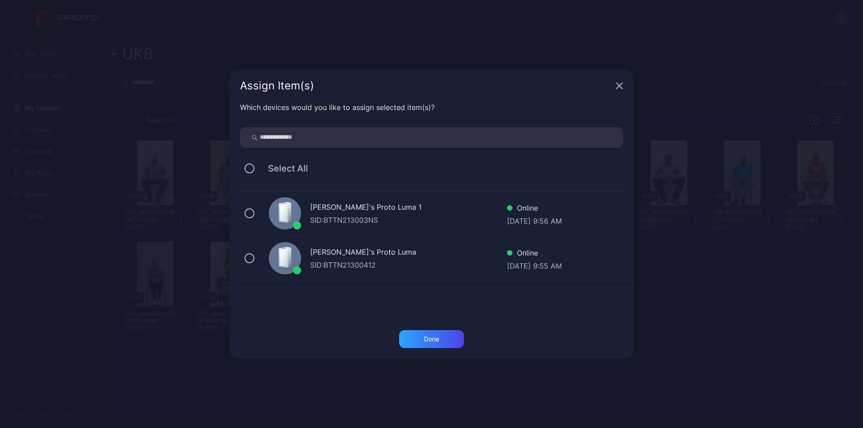
click at [332, 213] on div "[PERSON_NAME]'s Proto Luma 1" at bounding box center [408, 208] width 197 height 13
click at [446, 343] on div "Done" at bounding box center [431, 339] width 65 height 18
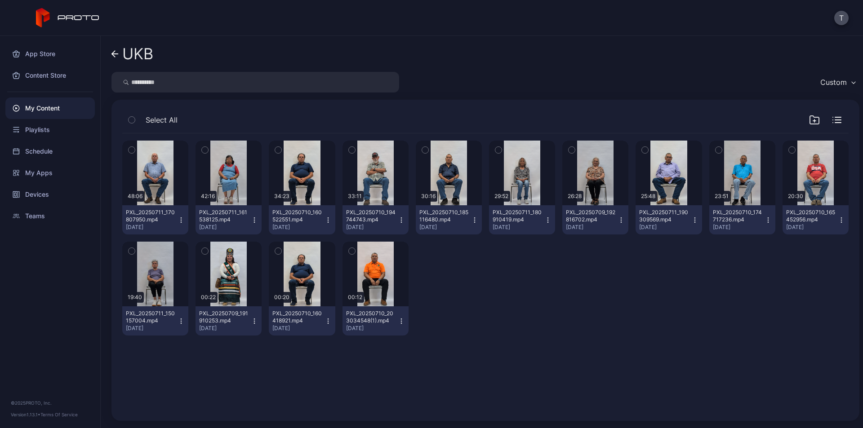
click at [325, 222] on icon "button" at bounding box center [327, 220] width 7 height 7
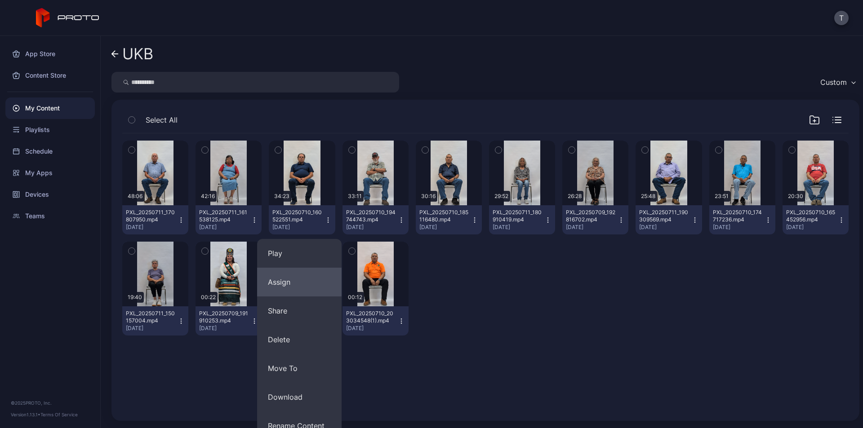
click at [304, 284] on button "Assign" at bounding box center [299, 282] width 84 height 29
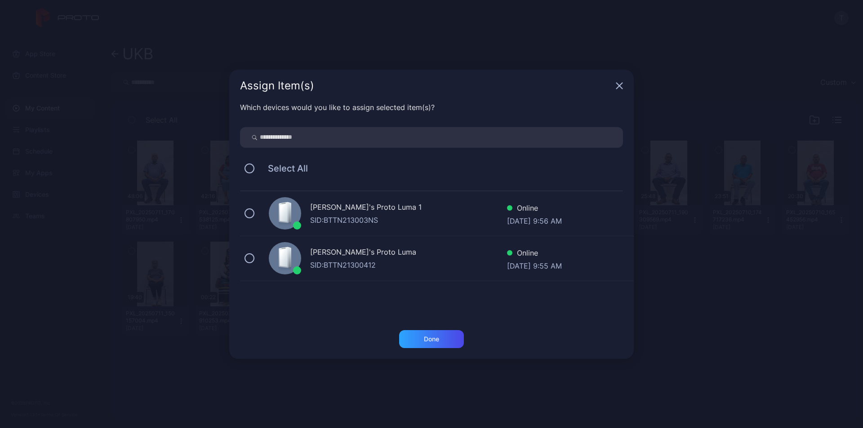
click at [268, 208] on div "[PERSON_NAME]'s Proto Luma 1 SID: BTTN213003NS Online [DATE] 9:56 AM" at bounding box center [437, 213] width 394 height 45
click at [433, 331] on div "Done" at bounding box center [431, 339] width 65 height 18
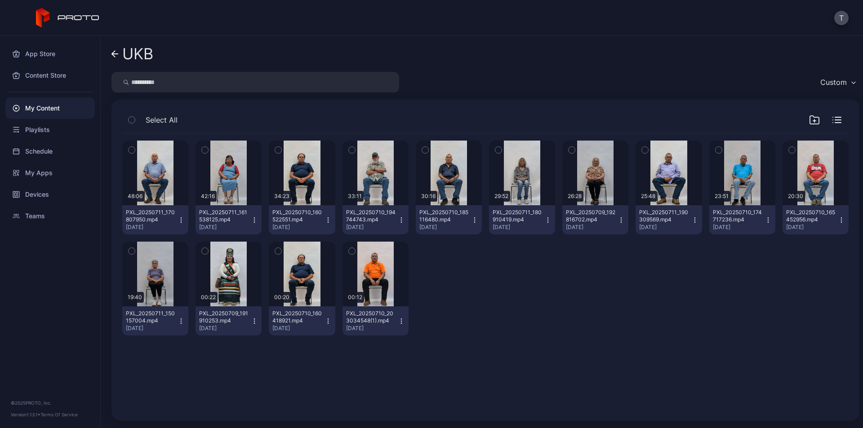
click at [111, 55] on div "UKB Custom Select All Preview 48:06 PXL_20250711_170807950.mp4 [DATE] Preview 4…" at bounding box center [482, 232] width 762 height 392
click at [114, 53] on icon at bounding box center [114, 54] width 7 height 8
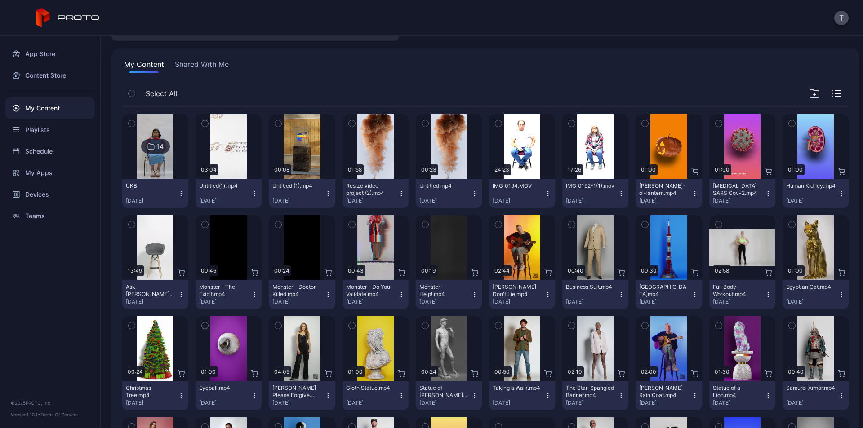
scroll to position [33, 0]
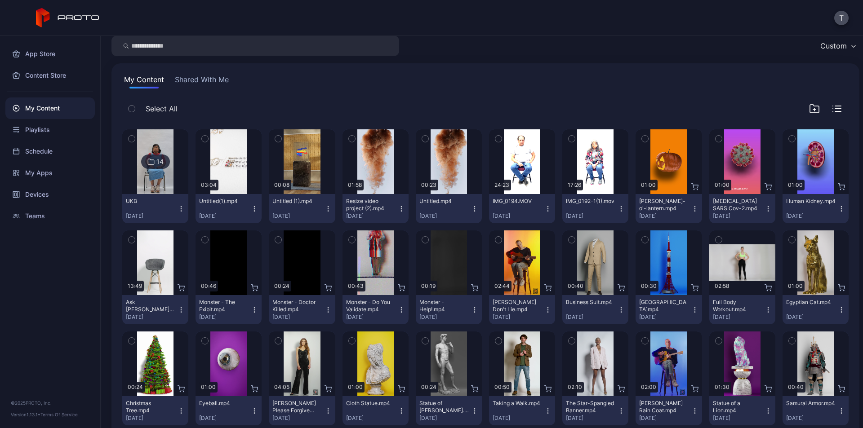
click at [188, 78] on button "Shared With Me" at bounding box center [202, 81] width 58 height 14
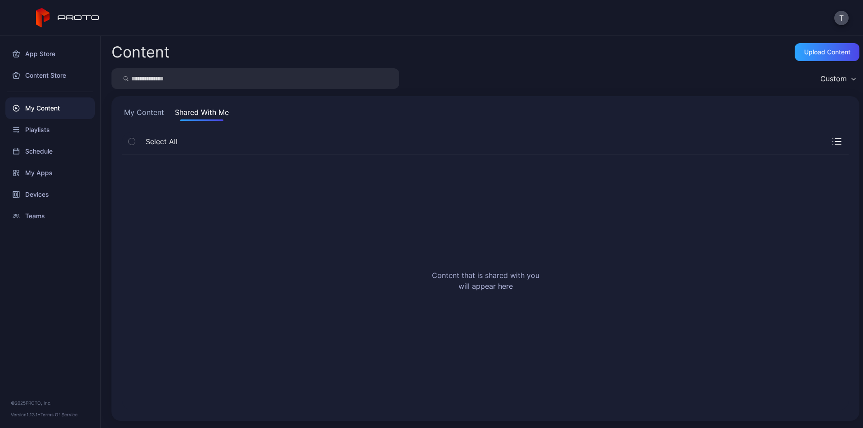
click at [145, 109] on button "My Content" at bounding box center [144, 114] width 44 height 14
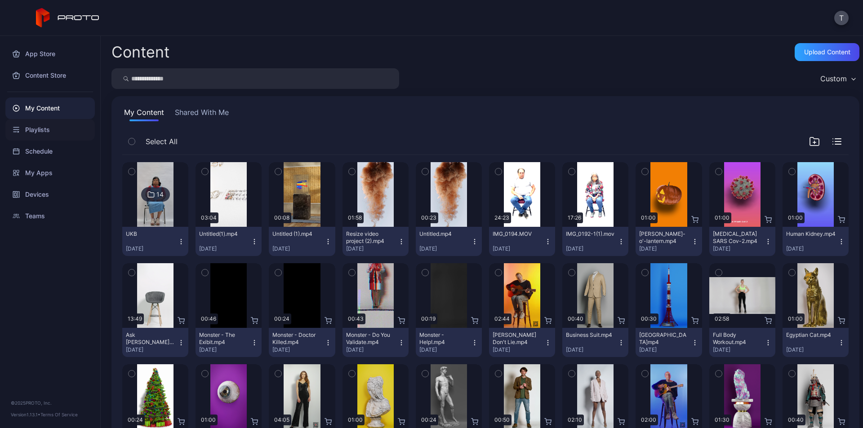
click at [34, 131] on div "Playlists" at bounding box center [49, 130] width 89 height 22
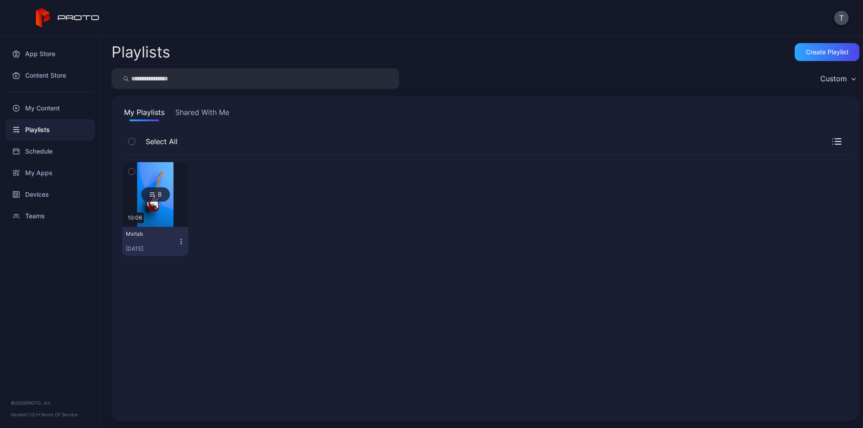
click at [36, 152] on div "Schedule" at bounding box center [49, 152] width 89 height 22
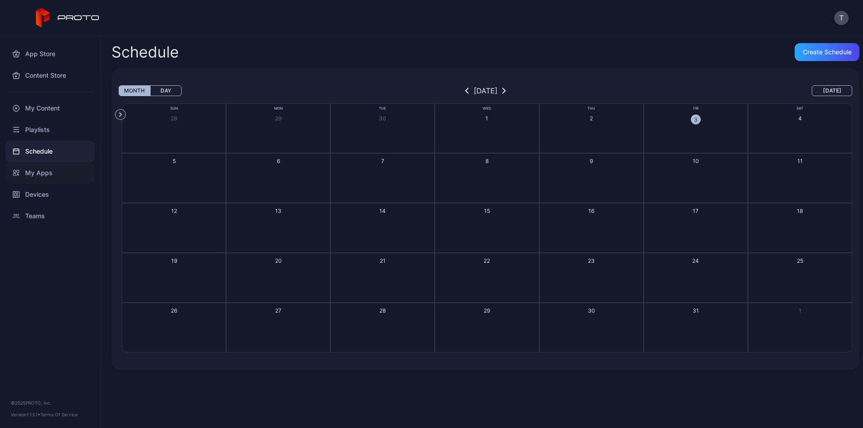
click at [37, 172] on div "My Apps" at bounding box center [49, 173] width 89 height 22
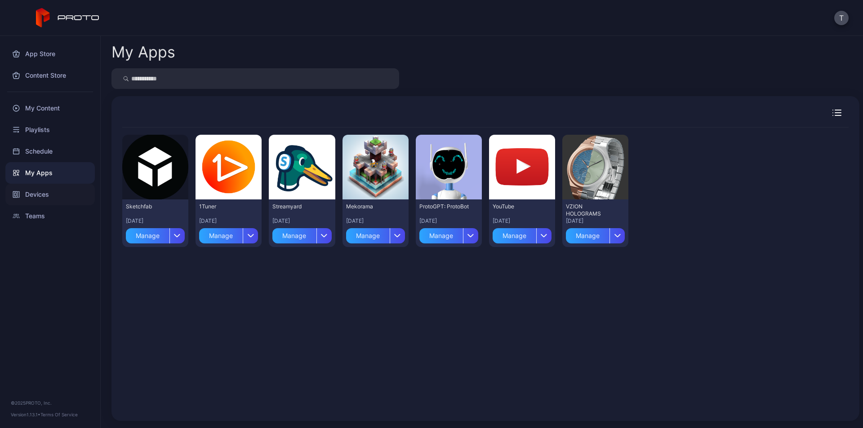
click at [39, 196] on div "Devices" at bounding box center [49, 195] width 89 height 22
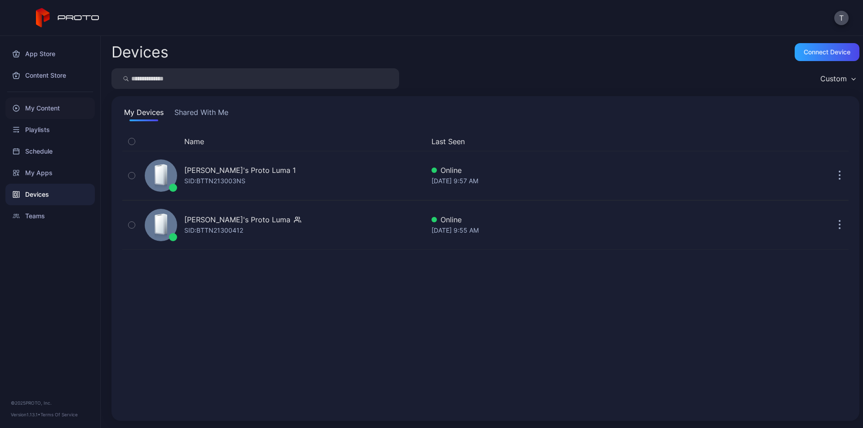
click at [41, 108] on div "My Content" at bounding box center [49, 109] width 89 height 22
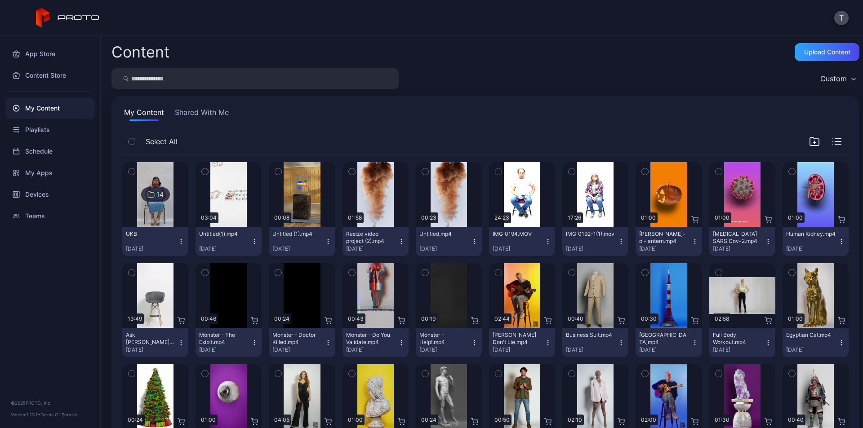
click at [144, 194] on div "14" at bounding box center [155, 194] width 29 height 14
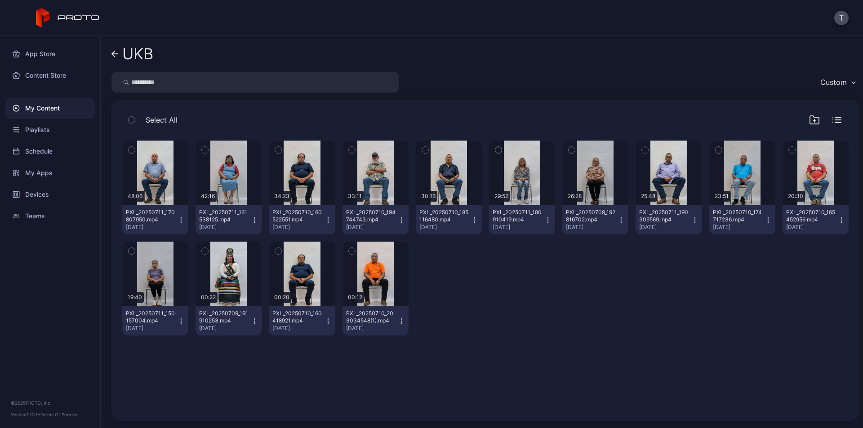
click at [597, 217] on div "PXL_20250709_192816702.mp4" at bounding box center [590, 216] width 49 height 14
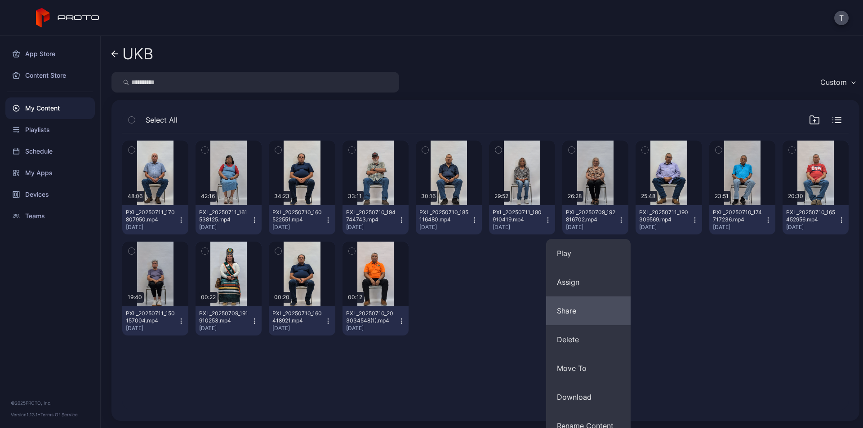
click at [598, 314] on button "Share" at bounding box center [588, 311] width 84 height 29
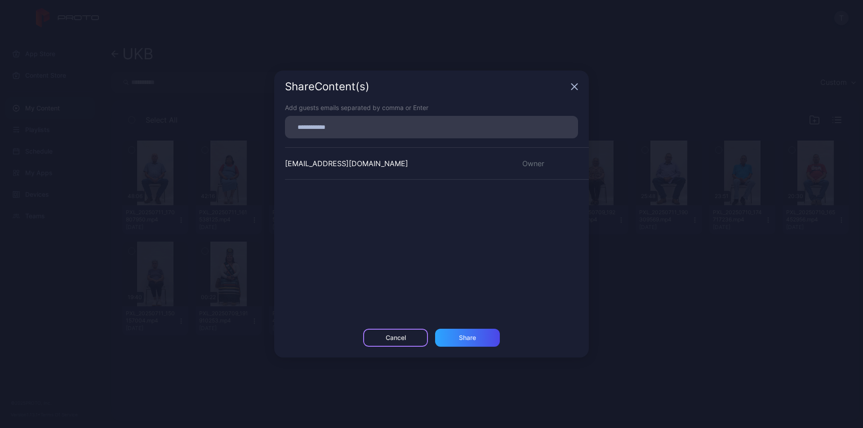
click at [397, 337] on div "Cancel" at bounding box center [396, 337] width 20 height 7
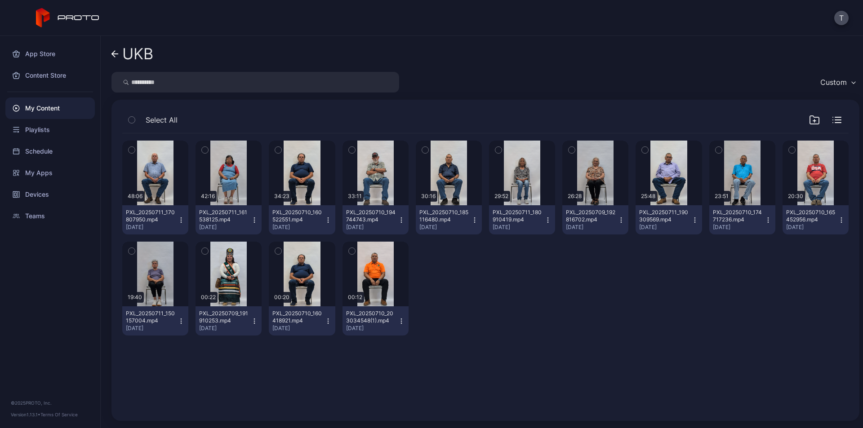
click at [617, 223] on icon "button" at bounding box center [620, 220] width 7 height 7
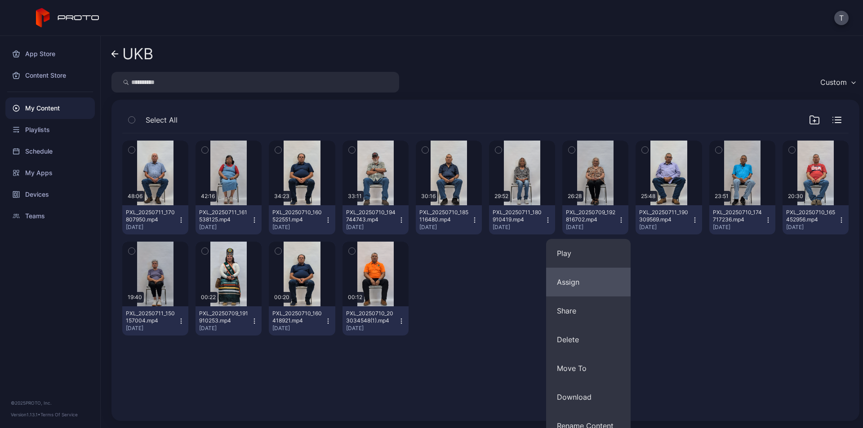
click at [584, 285] on button "Assign" at bounding box center [588, 282] width 84 height 29
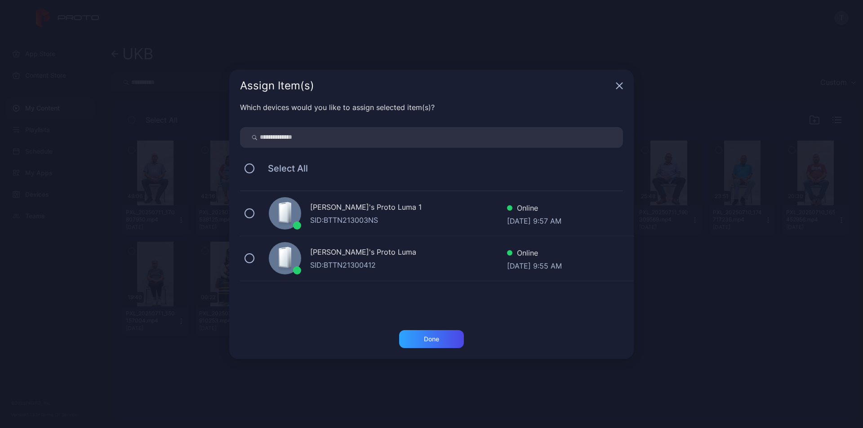
click at [269, 211] on div at bounding box center [285, 213] width 32 height 32
click at [430, 342] on div "Done" at bounding box center [431, 339] width 15 height 7
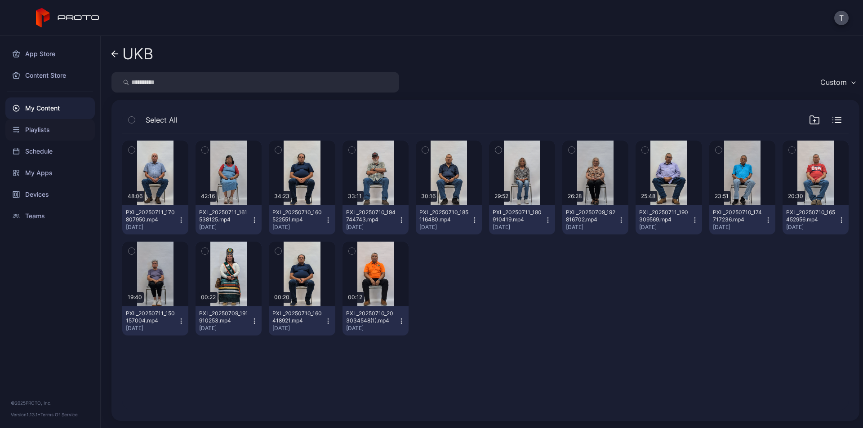
click at [43, 133] on div "Playlists" at bounding box center [49, 130] width 89 height 22
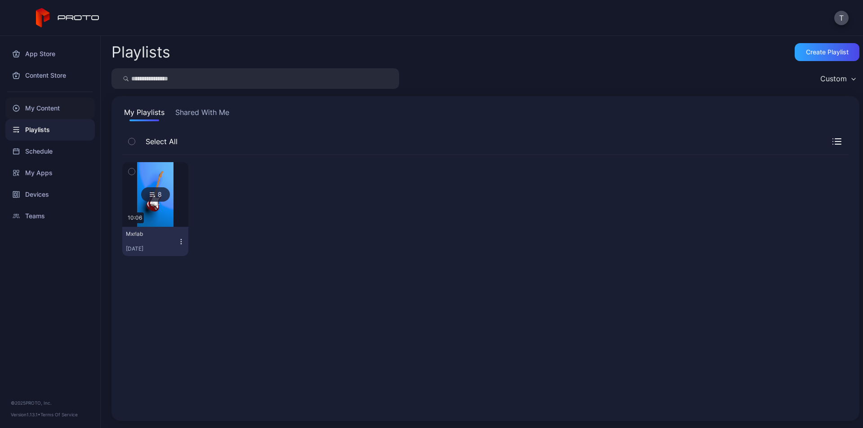
click at [40, 107] on div "My Content" at bounding box center [49, 109] width 89 height 22
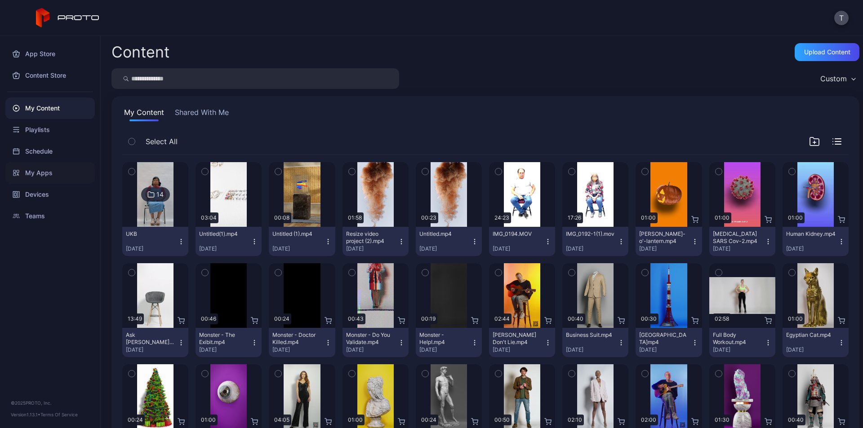
click at [47, 176] on div "My Apps" at bounding box center [49, 173] width 89 height 22
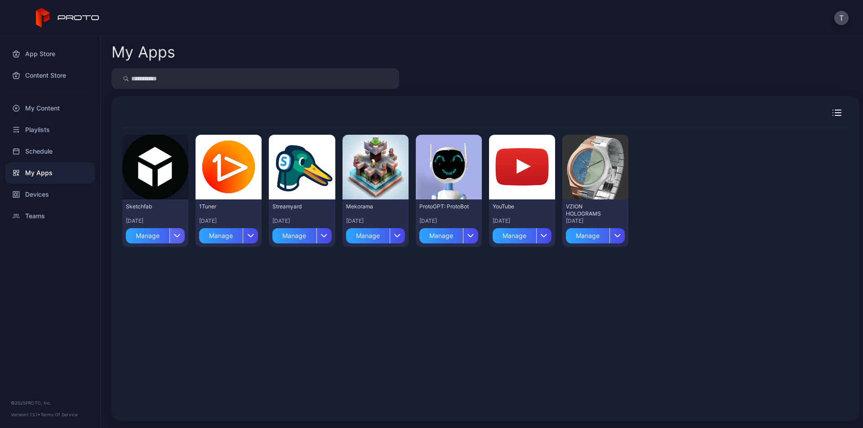
click at [178, 240] on div "button" at bounding box center [176, 235] width 15 height 15
click at [342, 335] on div "Preview Sketchfab [DATE] Manage Preview 1Tuner [DATE] Manage Preview Streamyard…" at bounding box center [485, 269] width 726 height 283
click at [151, 240] on div "Manage" at bounding box center [148, 235] width 44 height 15
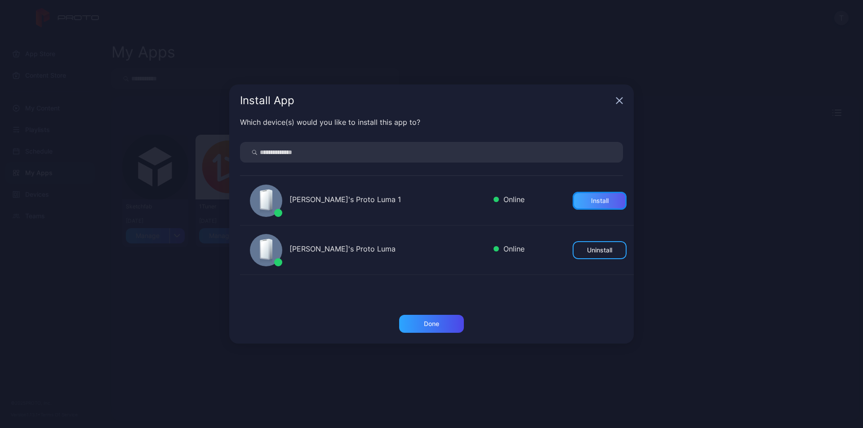
click at [598, 201] on div "Install" at bounding box center [600, 201] width 54 height 18
click at [332, 203] on div "[PERSON_NAME]'s Proto Luma 1" at bounding box center [387, 200] width 197 height 13
click at [432, 323] on div "Done" at bounding box center [431, 323] width 15 height 7
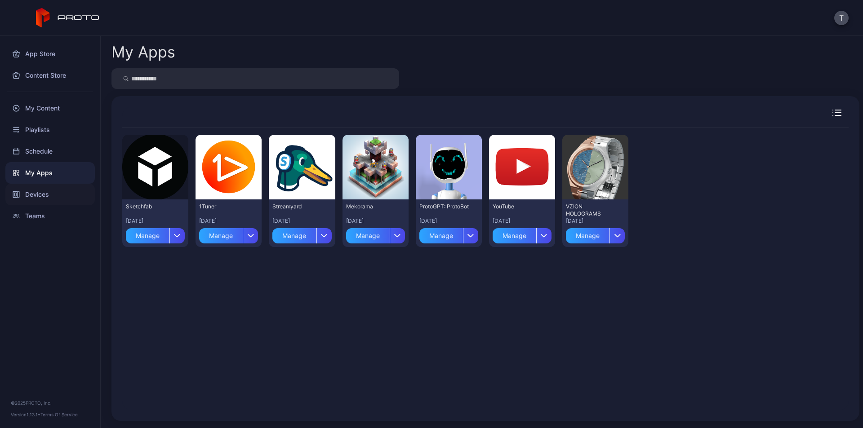
click at [58, 194] on div "Devices" at bounding box center [49, 195] width 89 height 22
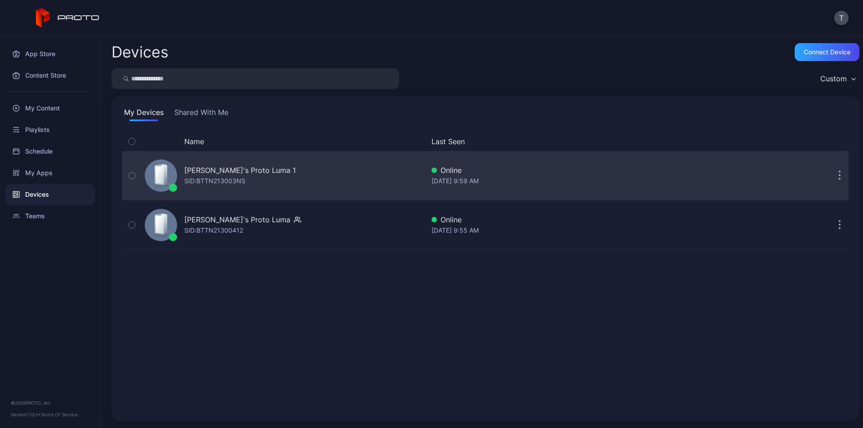
click at [224, 172] on div "[PERSON_NAME]'s Proto Luma 1" at bounding box center [239, 170] width 111 height 11
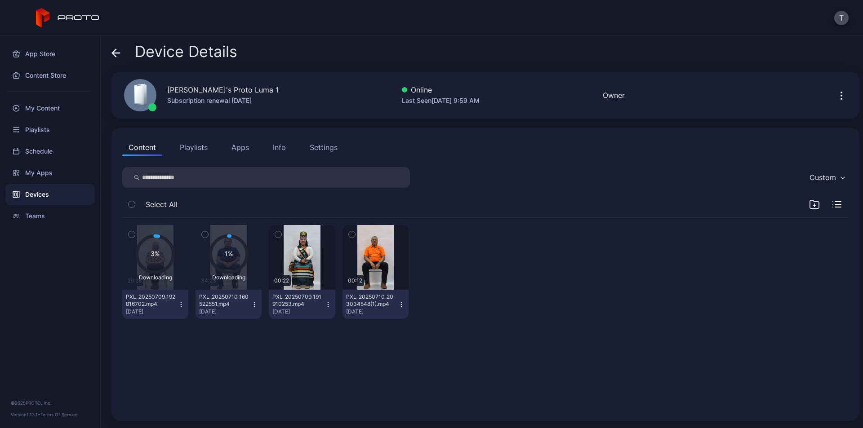
click at [200, 91] on div "[PERSON_NAME]'s Proto Luma 1" at bounding box center [222, 89] width 111 height 11
click at [836, 97] on icon "button" at bounding box center [841, 95] width 11 height 11
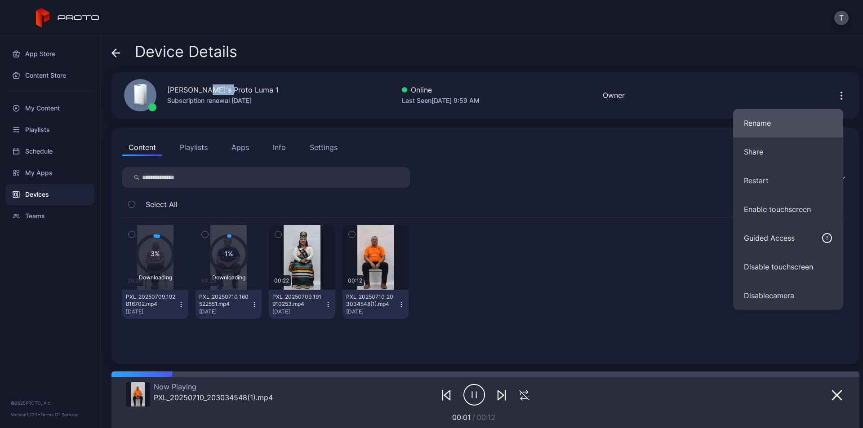
click at [795, 130] on button "Rename" at bounding box center [788, 123] width 110 height 29
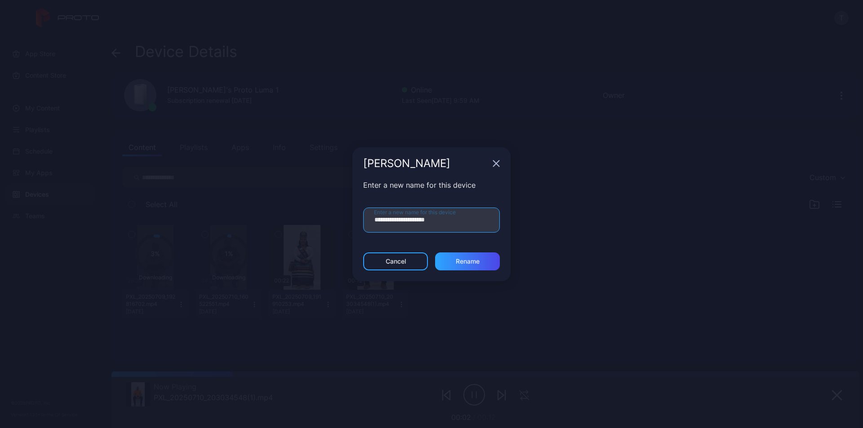
drag, startPoint x: 442, startPoint y: 222, endPoint x: 186, endPoint y: 218, distance: 256.6
click at [186, 218] on div "**********" at bounding box center [431, 214] width 863 height 428
type input "*"
type input "*********"
click at [484, 262] on div "Rename" at bounding box center [467, 262] width 65 height 18
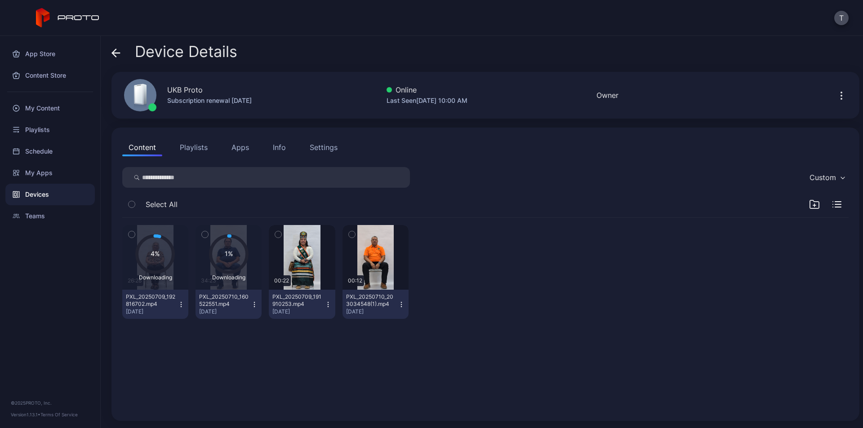
click at [45, 195] on div "Devices" at bounding box center [49, 195] width 89 height 22
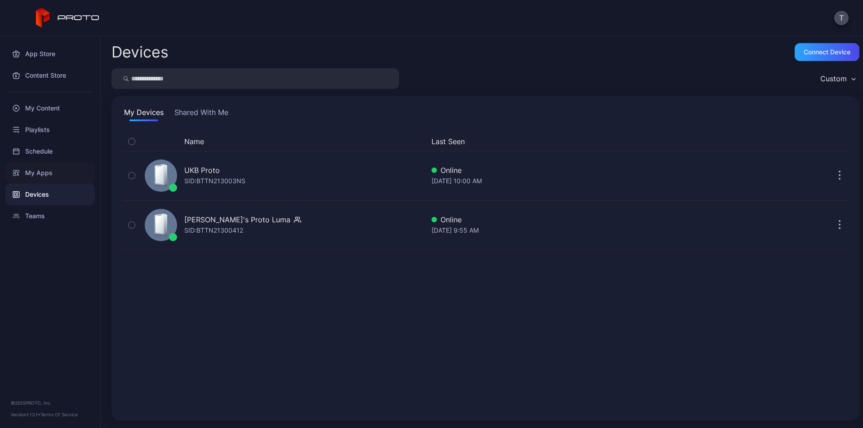
click at [33, 167] on div "My Apps" at bounding box center [49, 173] width 89 height 22
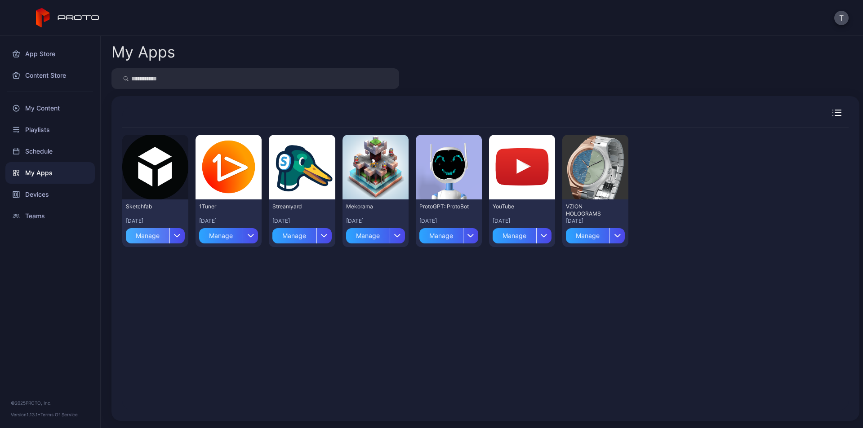
click at [138, 240] on div "Manage" at bounding box center [148, 235] width 44 height 15
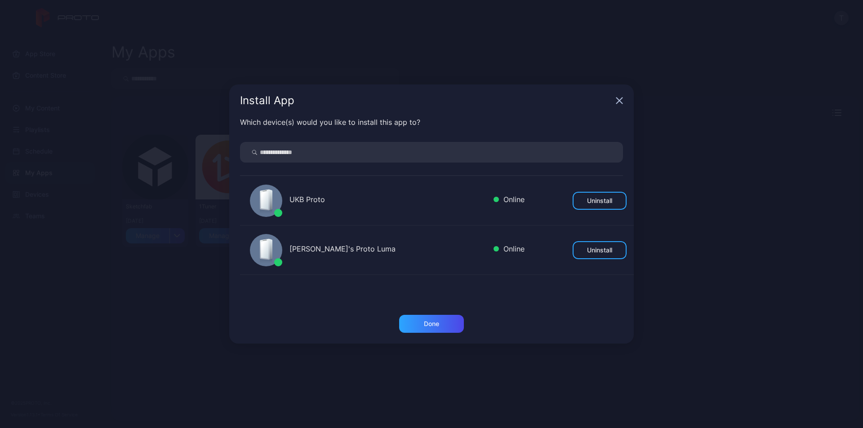
click at [622, 99] on icon "button" at bounding box center [619, 100] width 7 height 7
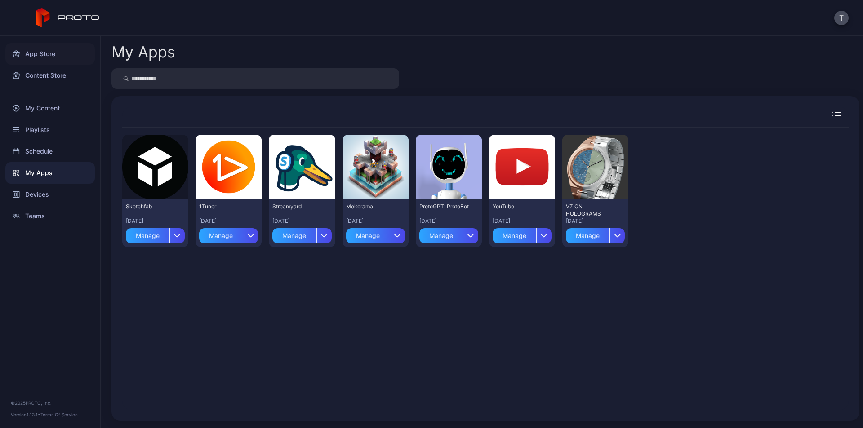
click at [31, 56] on div "App Store" at bounding box center [49, 54] width 89 height 22
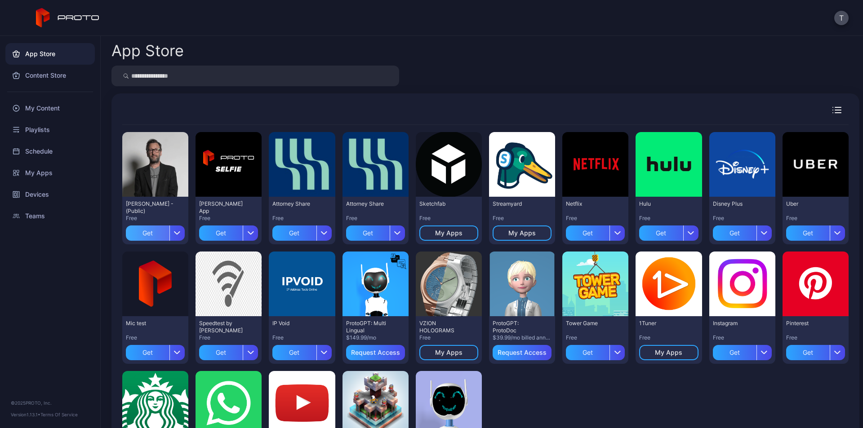
click at [131, 231] on div "Get" at bounding box center [148, 233] width 44 height 15
click at [169, 234] on div "My Apps" at bounding box center [155, 233] width 59 height 15
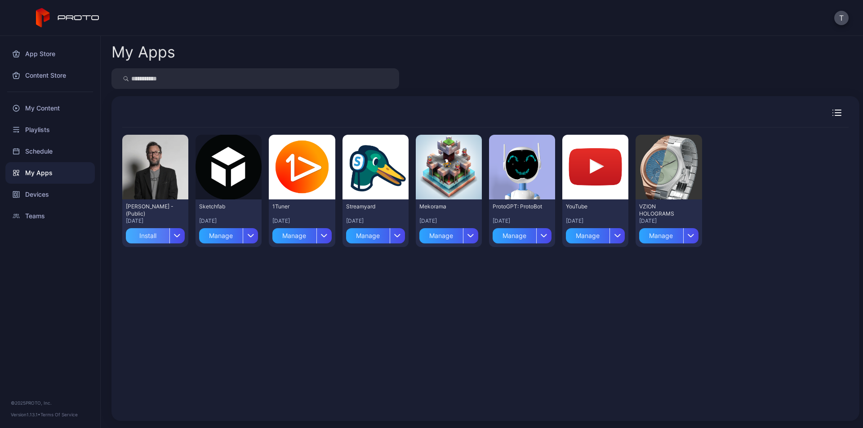
click at [146, 237] on div "Install" at bounding box center [148, 235] width 44 height 15
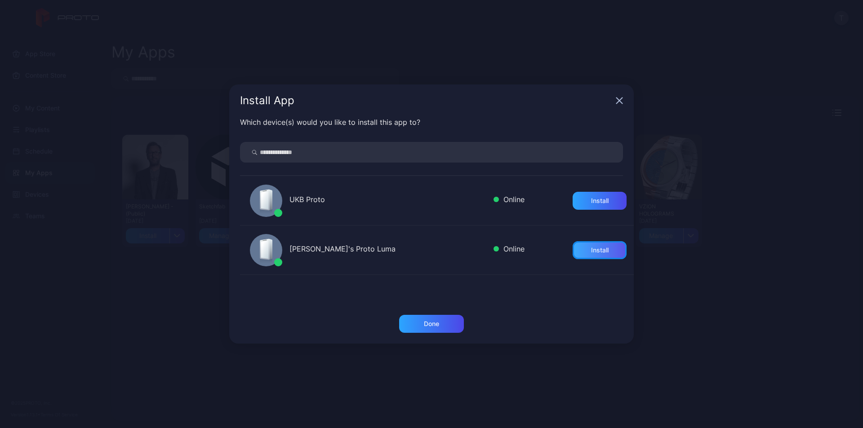
click at [591, 253] on div "Install" at bounding box center [600, 250] width 18 height 7
click at [436, 327] on div "Done" at bounding box center [431, 323] width 15 height 7
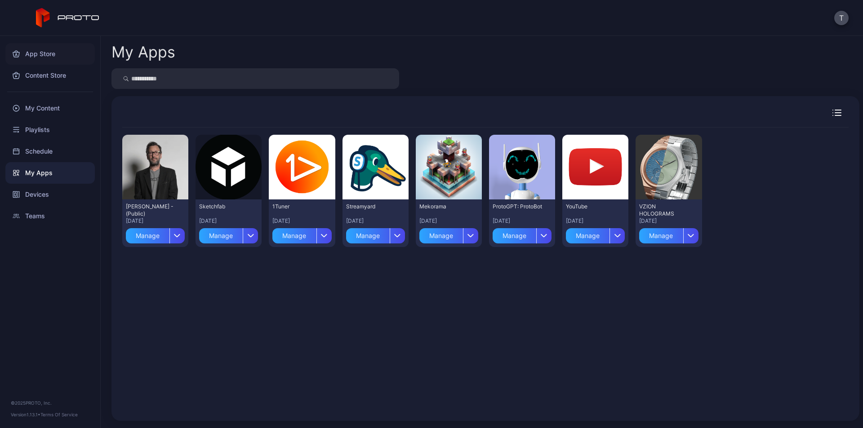
click at [48, 56] on div "App Store" at bounding box center [49, 54] width 89 height 22
